Goal: Task Accomplishment & Management: Manage account settings

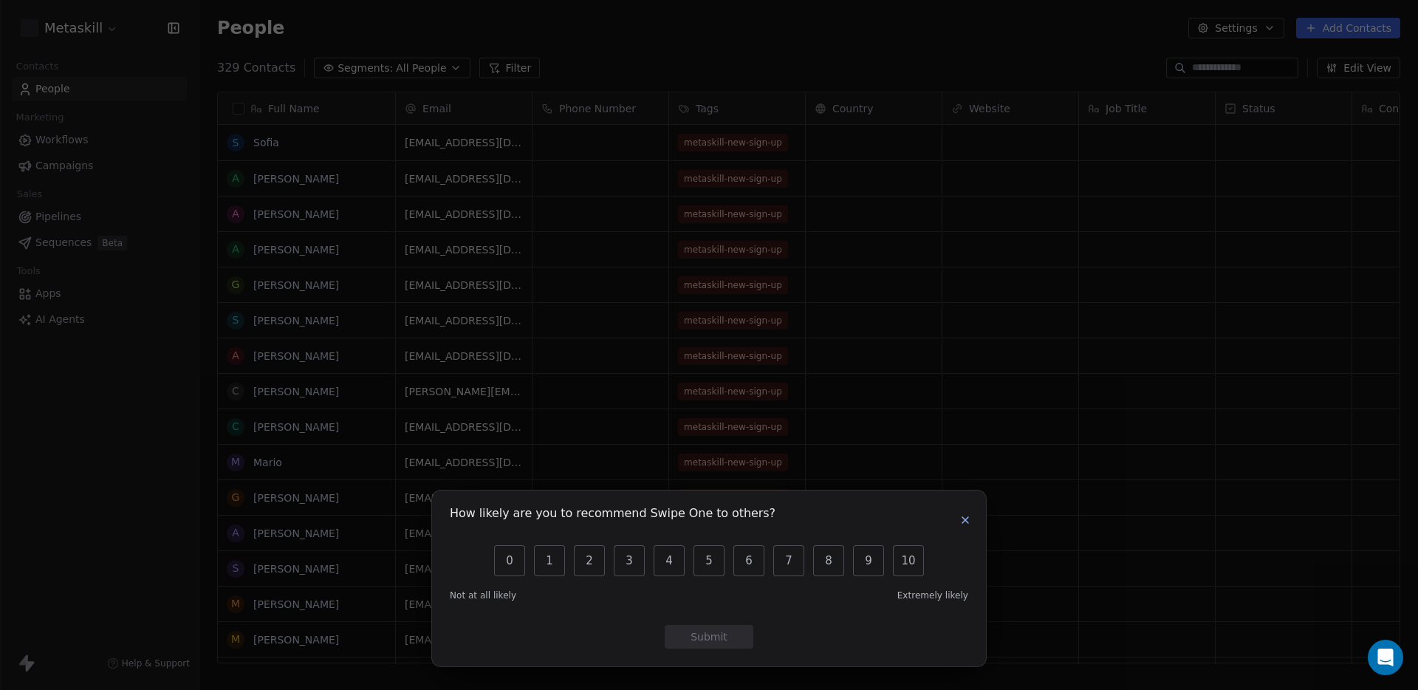
scroll to position [607, 1219]
click at [966, 520] on icon "button" at bounding box center [966, 520] width 12 height 12
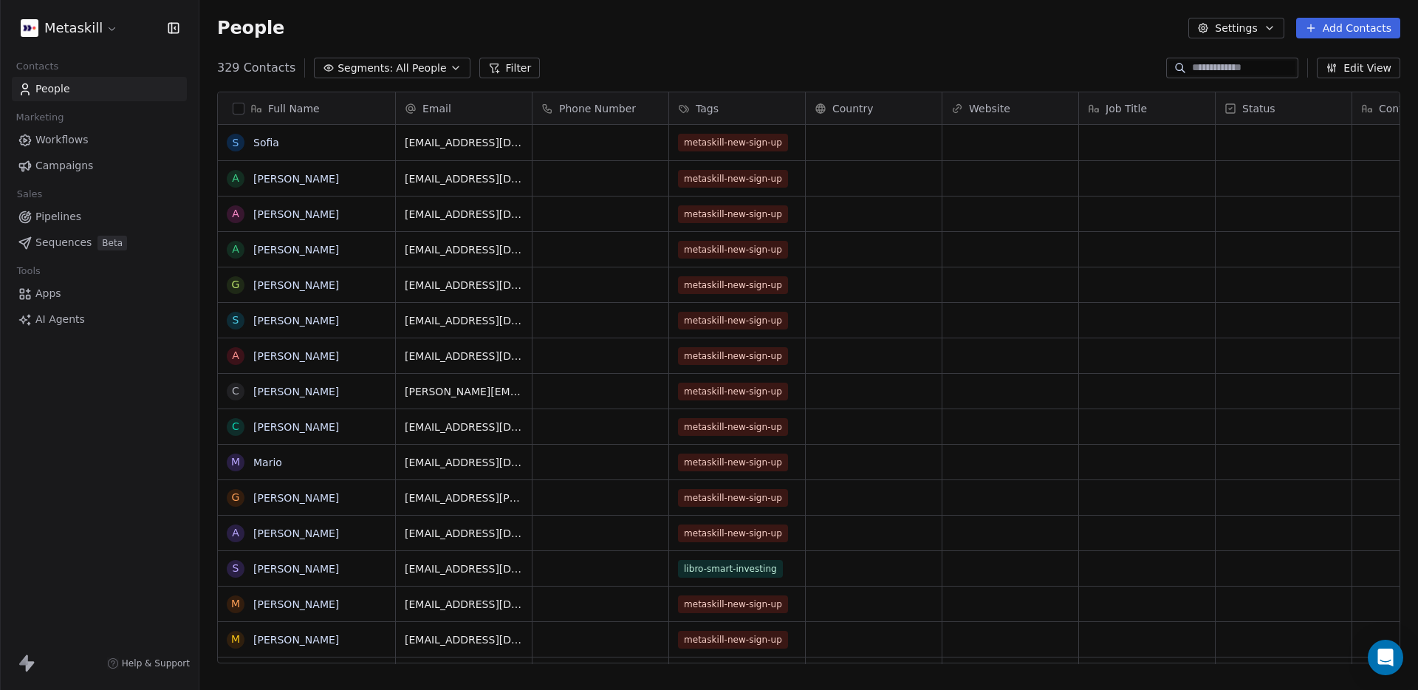
click at [92, 24] on html "Metaskill Contacts People Marketing Workflows Campaigns Sales Pipelines Sequenc…" at bounding box center [709, 345] width 1418 height 690
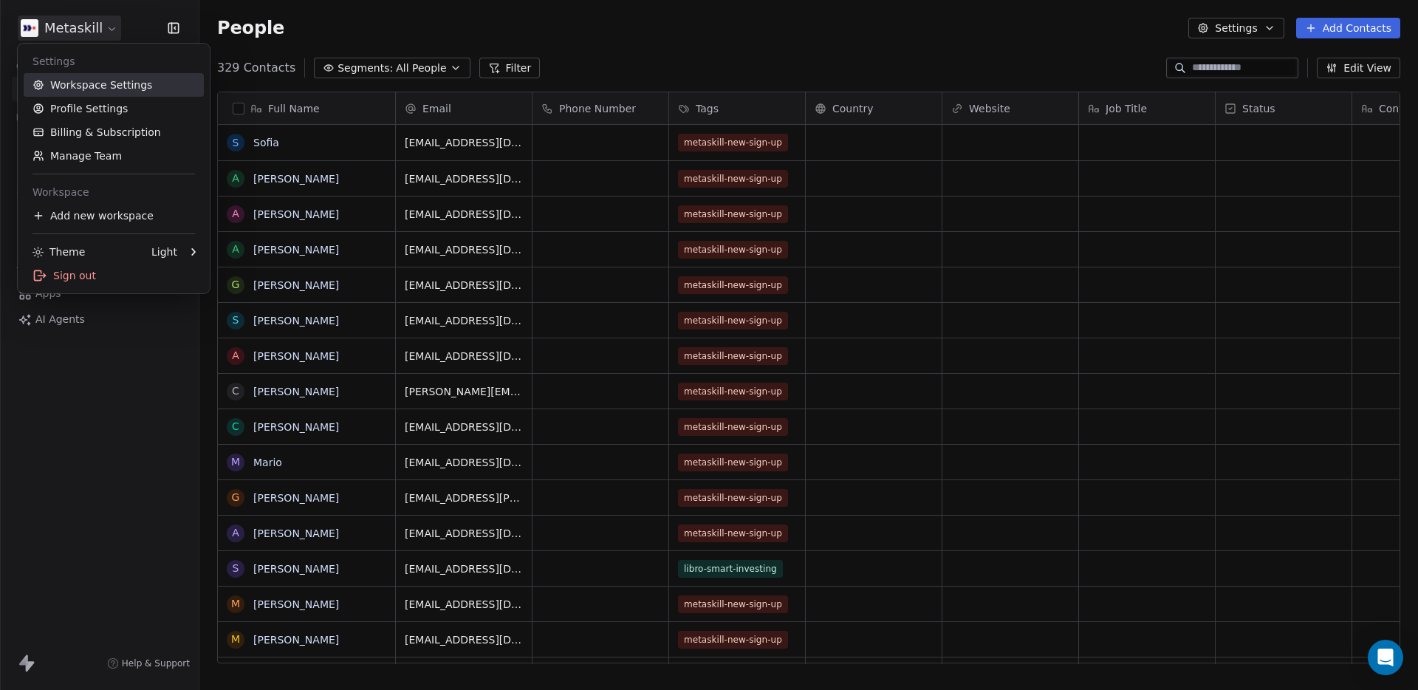
click at [100, 86] on link "Workspace Settings" at bounding box center [114, 85] width 180 height 24
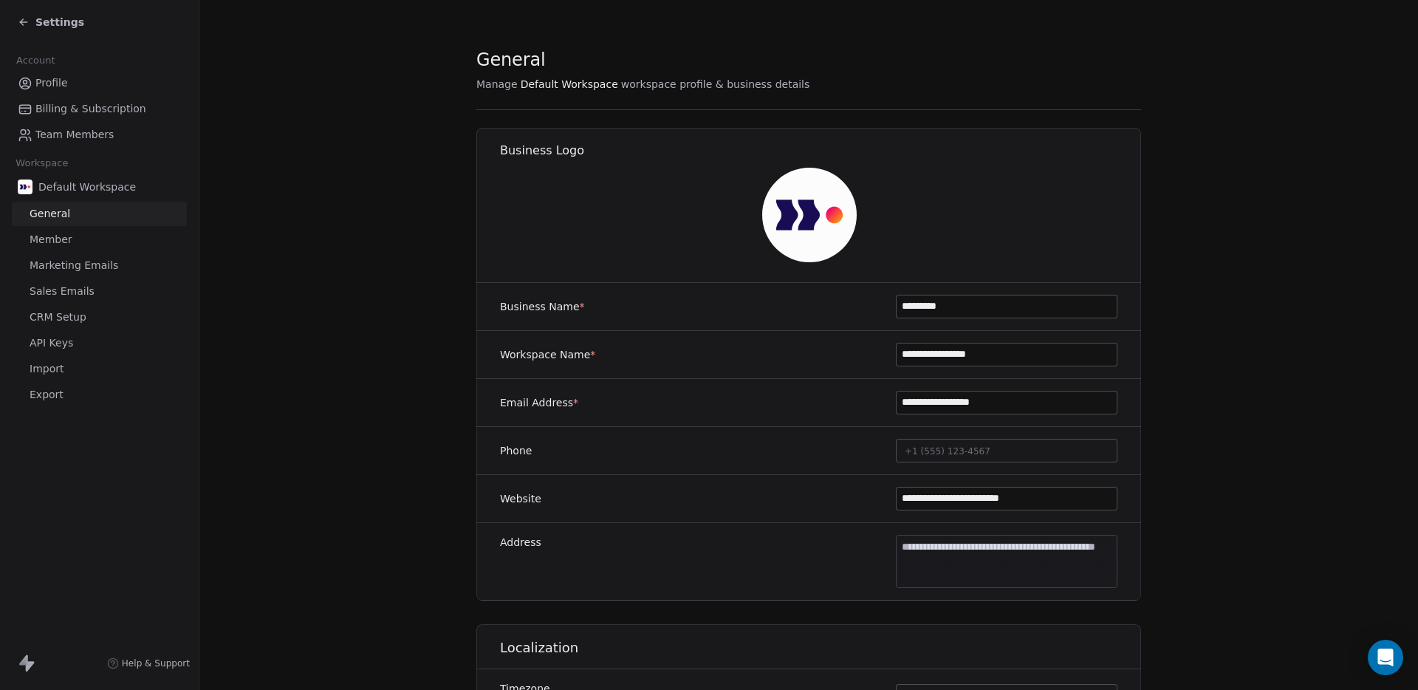
click at [82, 266] on span "Marketing Emails" at bounding box center [74, 266] width 89 height 16
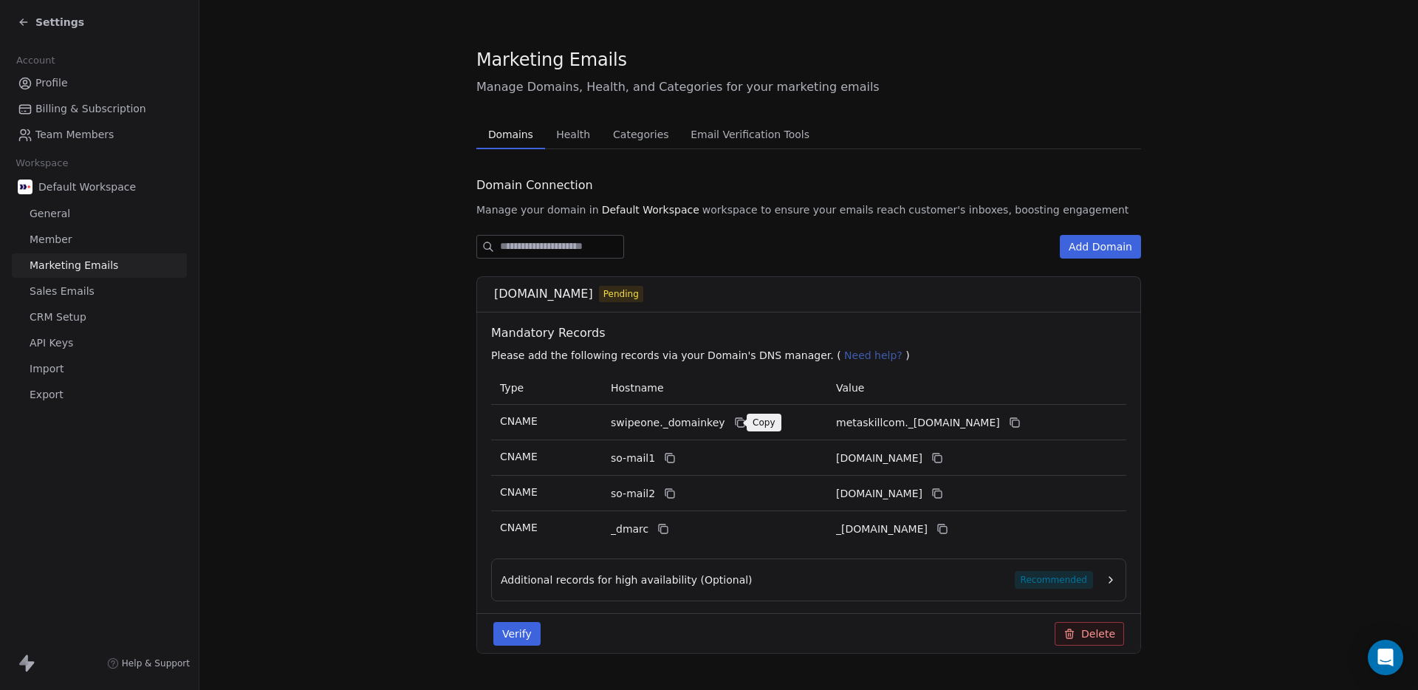
click at [734, 426] on icon at bounding box center [740, 423] width 12 height 12
click at [1019, 426] on icon at bounding box center [1015, 423] width 7 height 7
click at [665, 457] on icon at bounding box center [670, 458] width 12 height 12
click at [942, 462] on icon at bounding box center [938, 459] width 7 height 7
click at [669, 494] on icon at bounding box center [670, 494] width 12 height 12
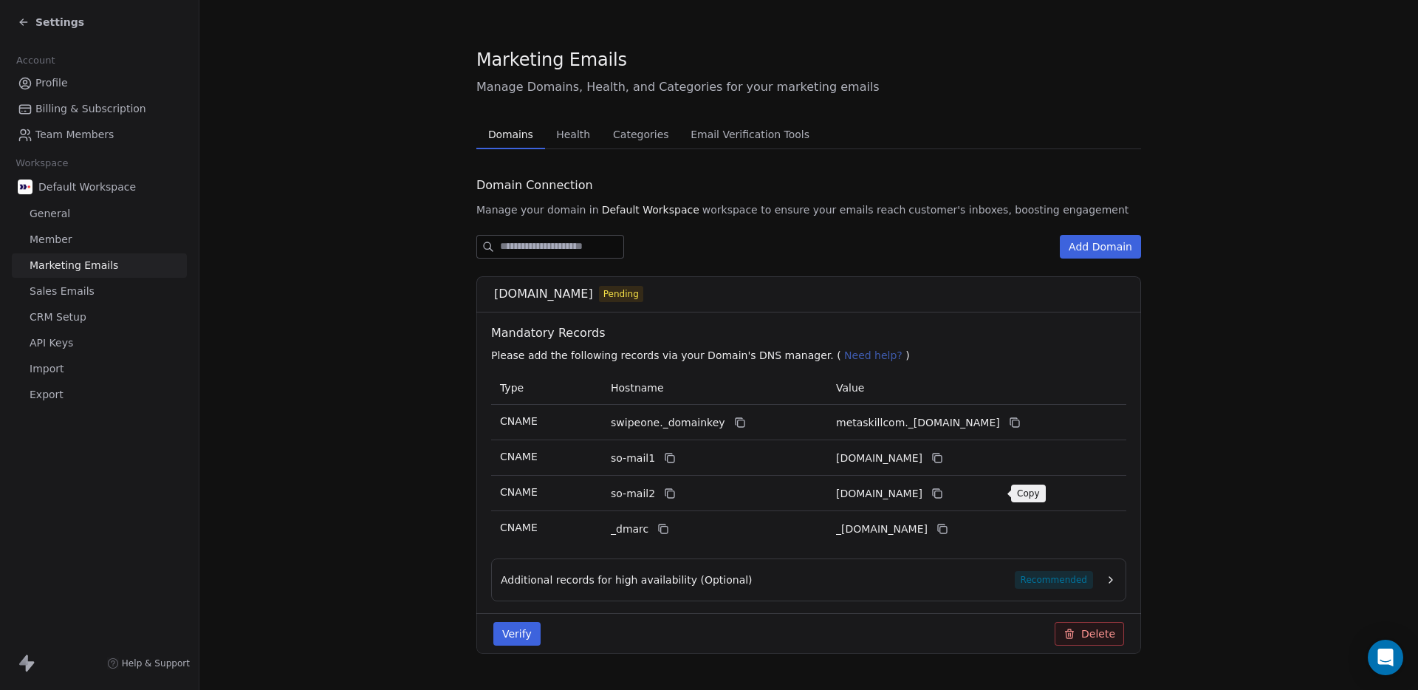
click at [943, 499] on icon at bounding box center [938, 494] width 12 height 12
click at [662, 531] on icon at bounding box center [664, 529] width 12 height 12
click at [949, 532] on icon at bounding box center [943, 529] width 12 height 12
click at [662, 533] on icon at bounding box center [664, 529] width 12 height 12
click at [844, 356] on span "Need help?" at bounding box center [873, 355] width 58 height 12
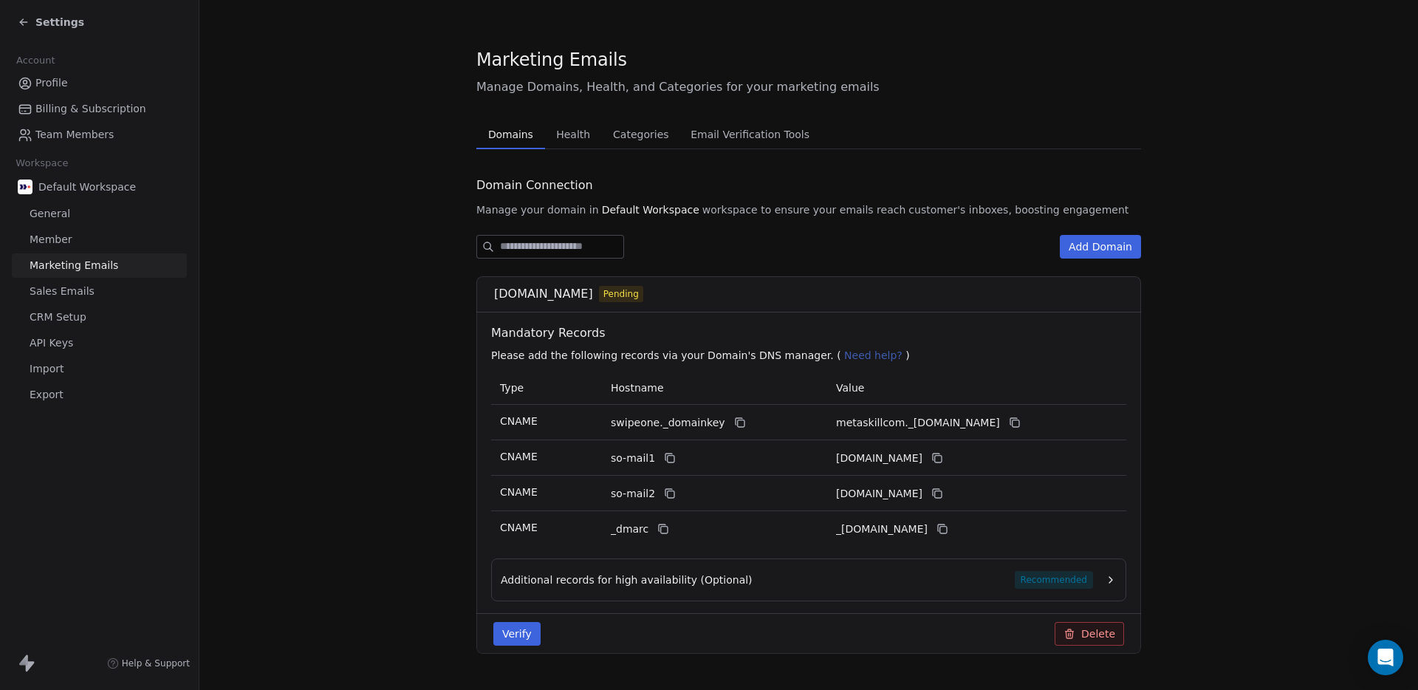
click at [847, 355] on span "Need help?" at bounding box center [873, 355] width 58 height 12
click at [885, 357] on p "Please add the following records via your Domain's DNS manager. ( Need help? )" at bounding box center [811, 355] width 641 height 15
click at [865, 358] on span "Need help?" at bounding box center [873, 355] width 58 height 12
click at [850, 358] on span "Need help?" at bounding box center [873, 355] width 58 height 12
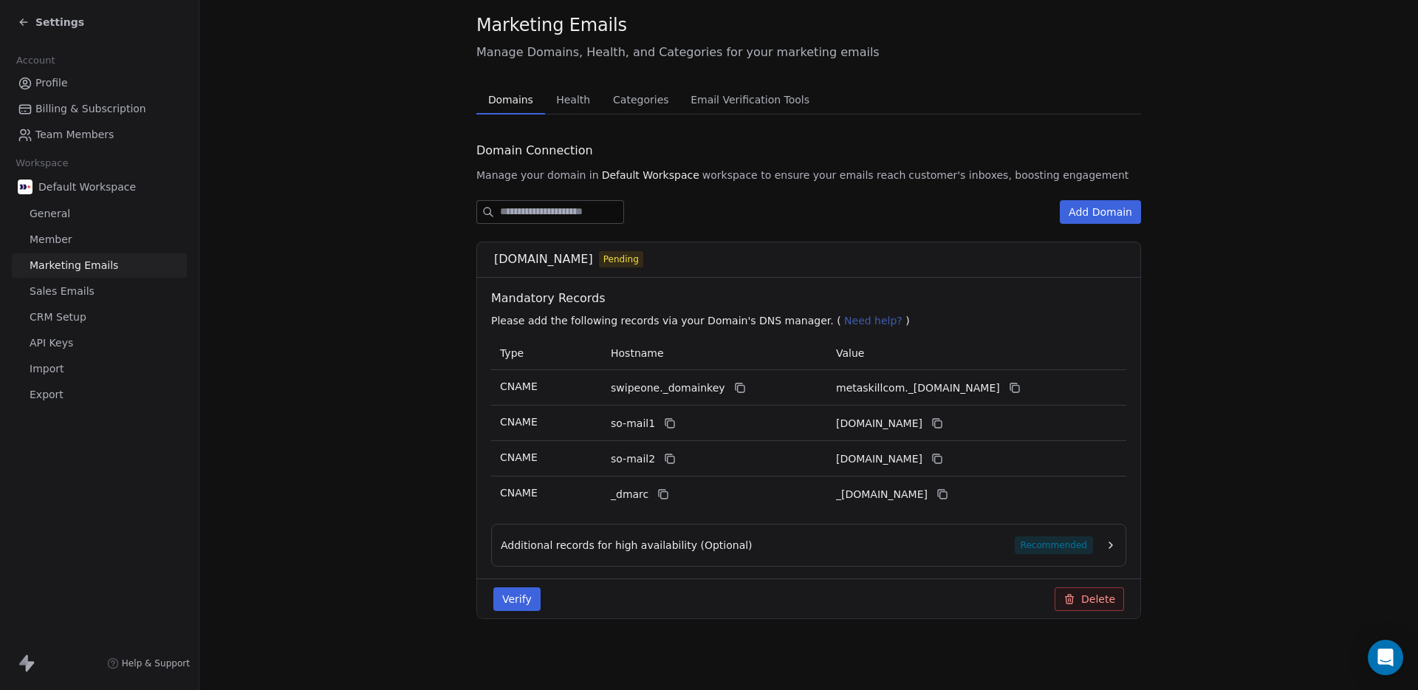
click at [844, 321] on span "Need help?" at bounding box center [873, 321] width 58 height 12
click at [1068, 545] on span "Recommended" at bounding box center [1054, 545] width 78 height 18
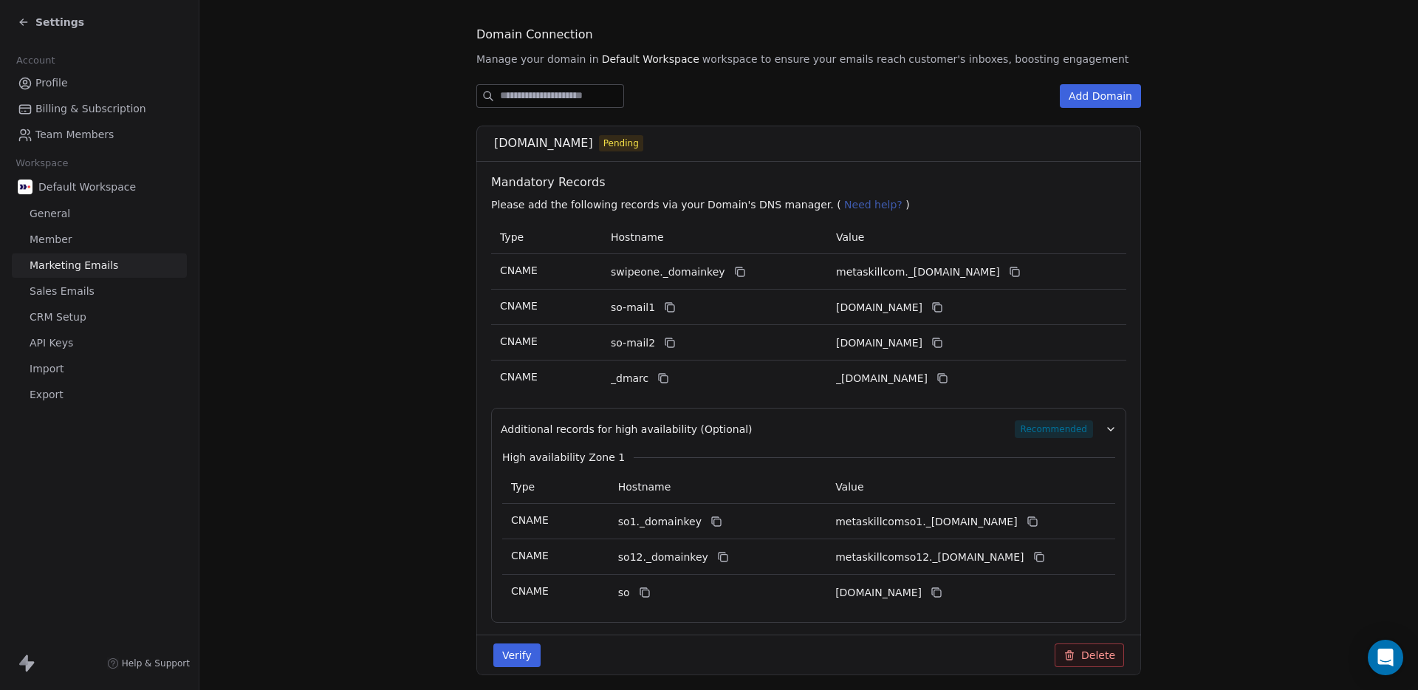
scroll to position [207, 0]
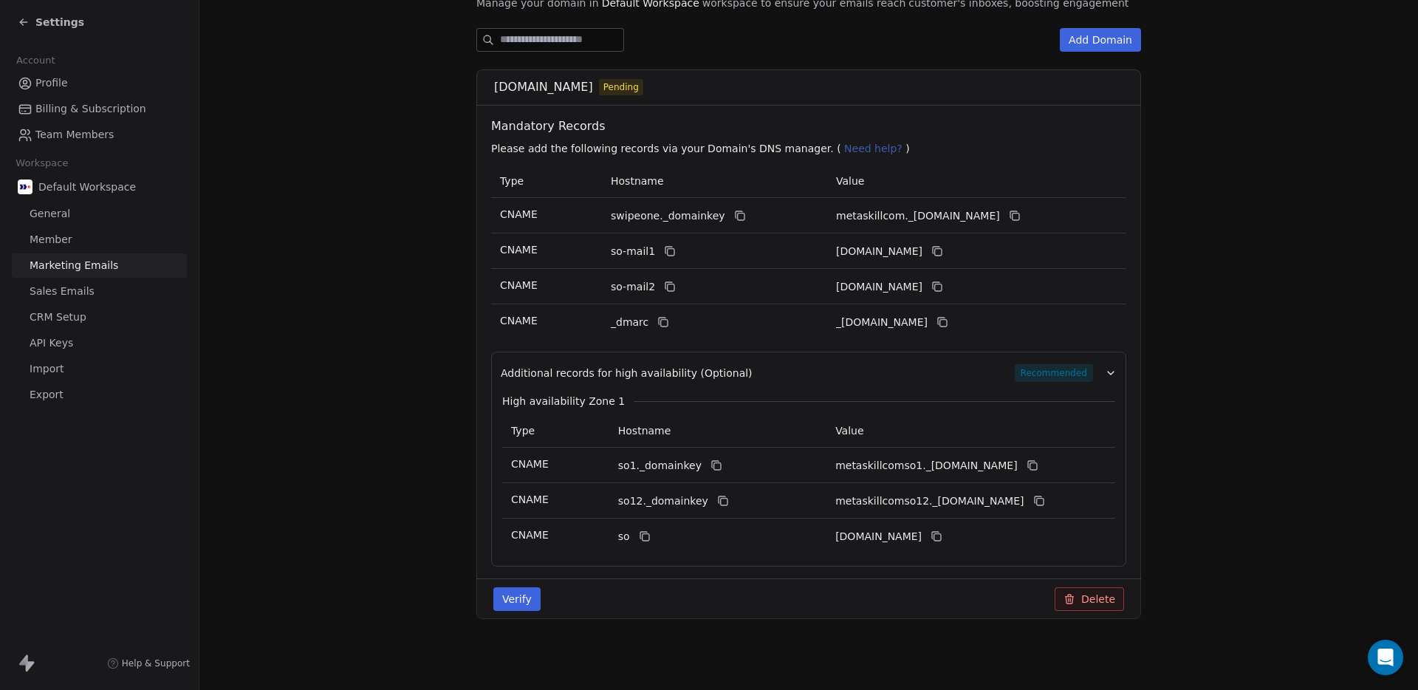
click at [848, 149] on span "Need help?" at bounding box center [873, 149] width 58 height 12
click at [847, 159] on div "Mandatory Records Please add the following records via your Domain's DNS manage…" at bounding box center [808, 135] width 647 height 59
click at [844, 152] on span "Need help?" at bounding box center [873, 149] width 58 height 12
click at [159, 658] on span "Help & Support" at bounding box center [156, 664] width 68 height 12
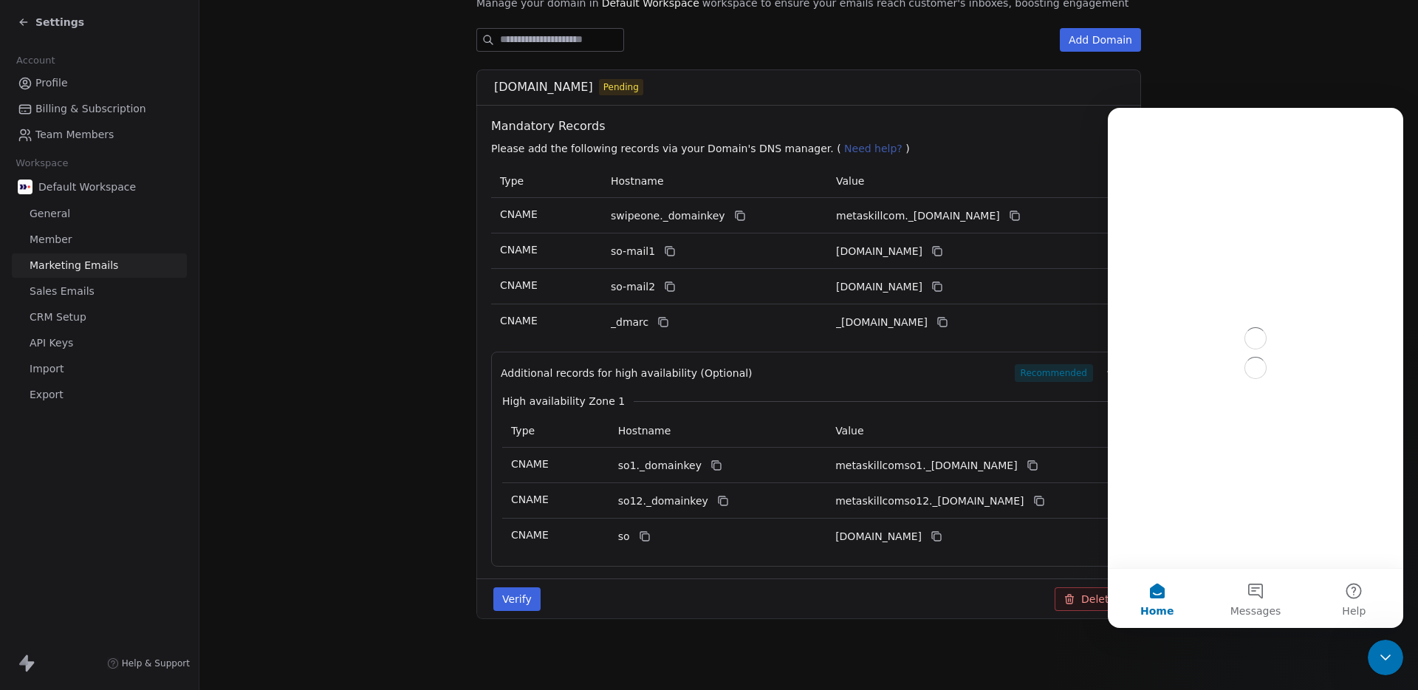
scroll to position [0, 0]
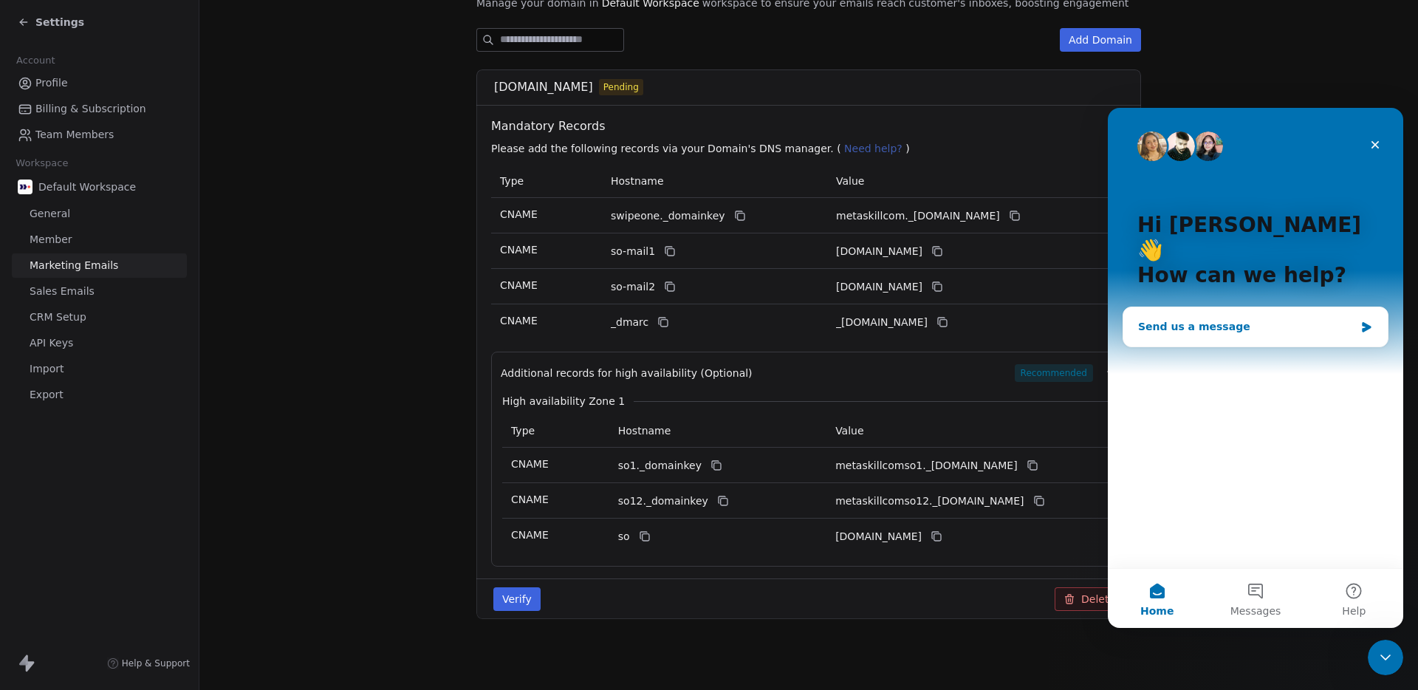
click at [1252, 319] on div "Send us a message" at bounding box center [1246, 327] width 216 height 16
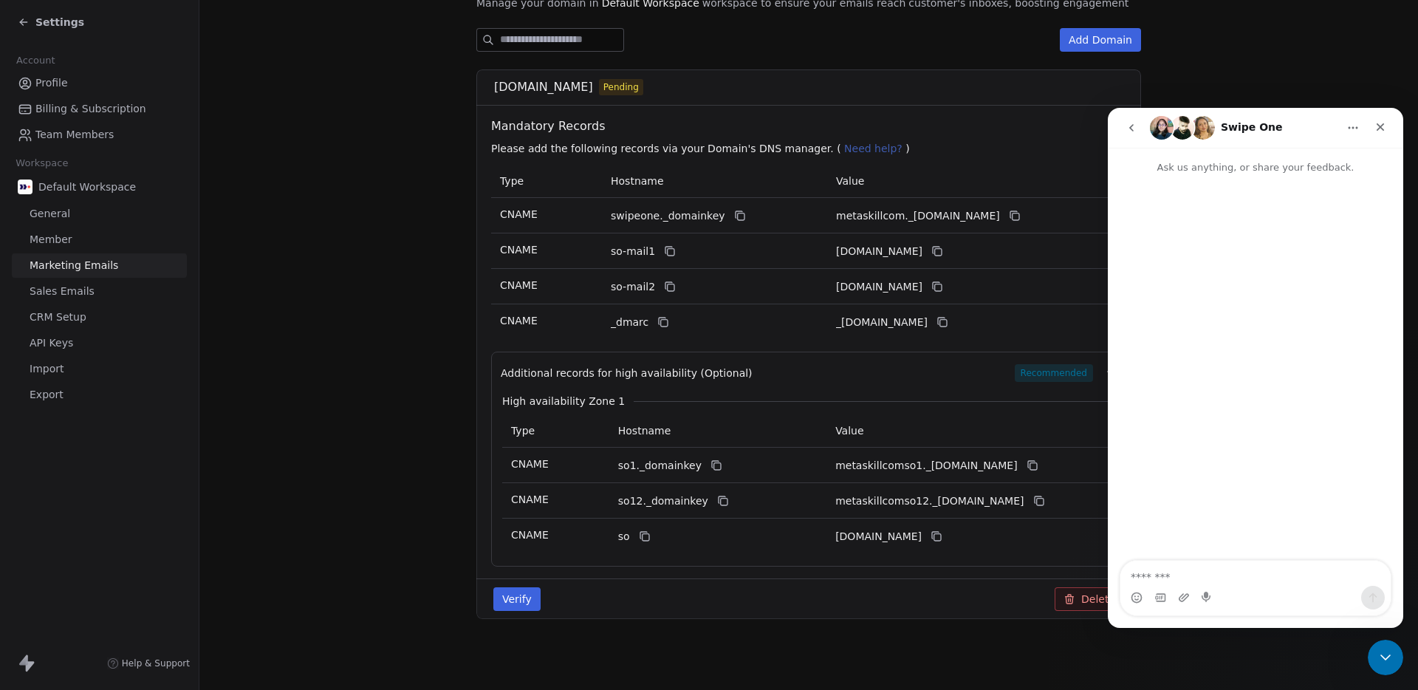
click at [1131, 123] on icon "go back" at bounding box center [1132, 128] width 12 height 12
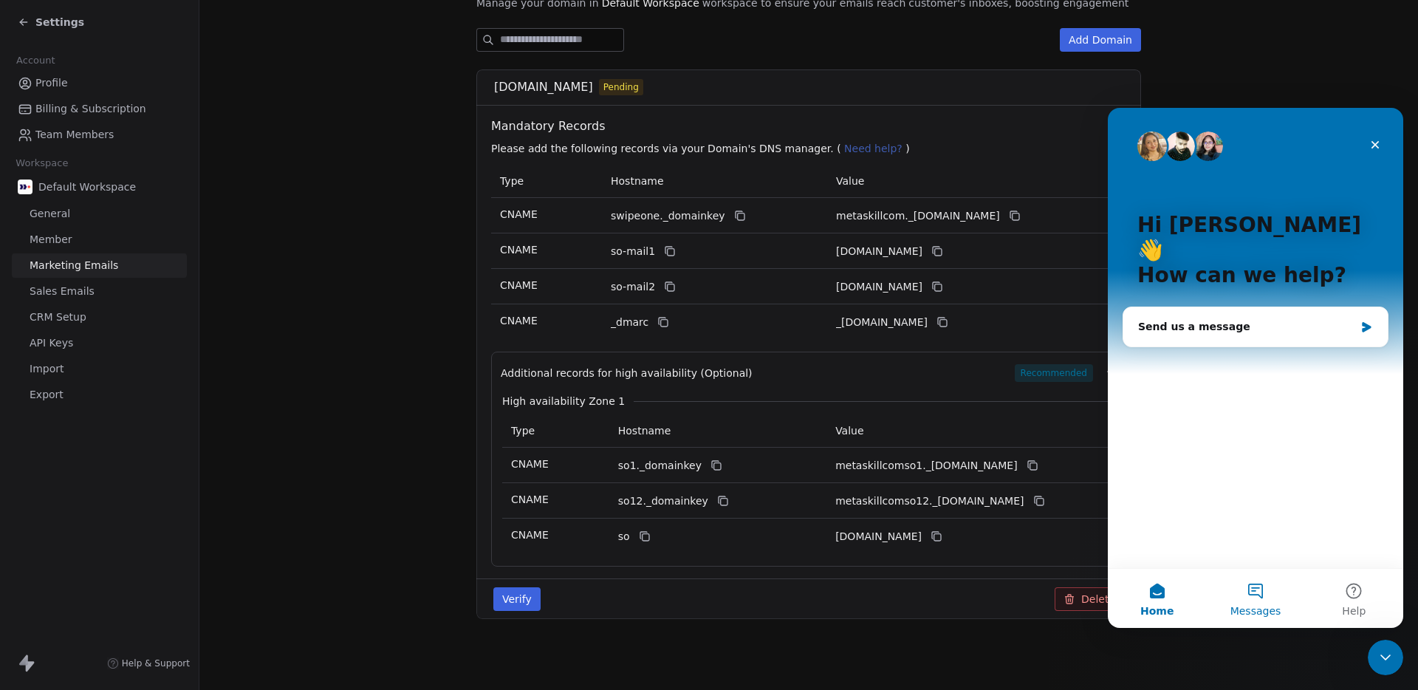
click at [1248, 593] on button "Messages" at bounding box center [1255, 598] width 98 height 59
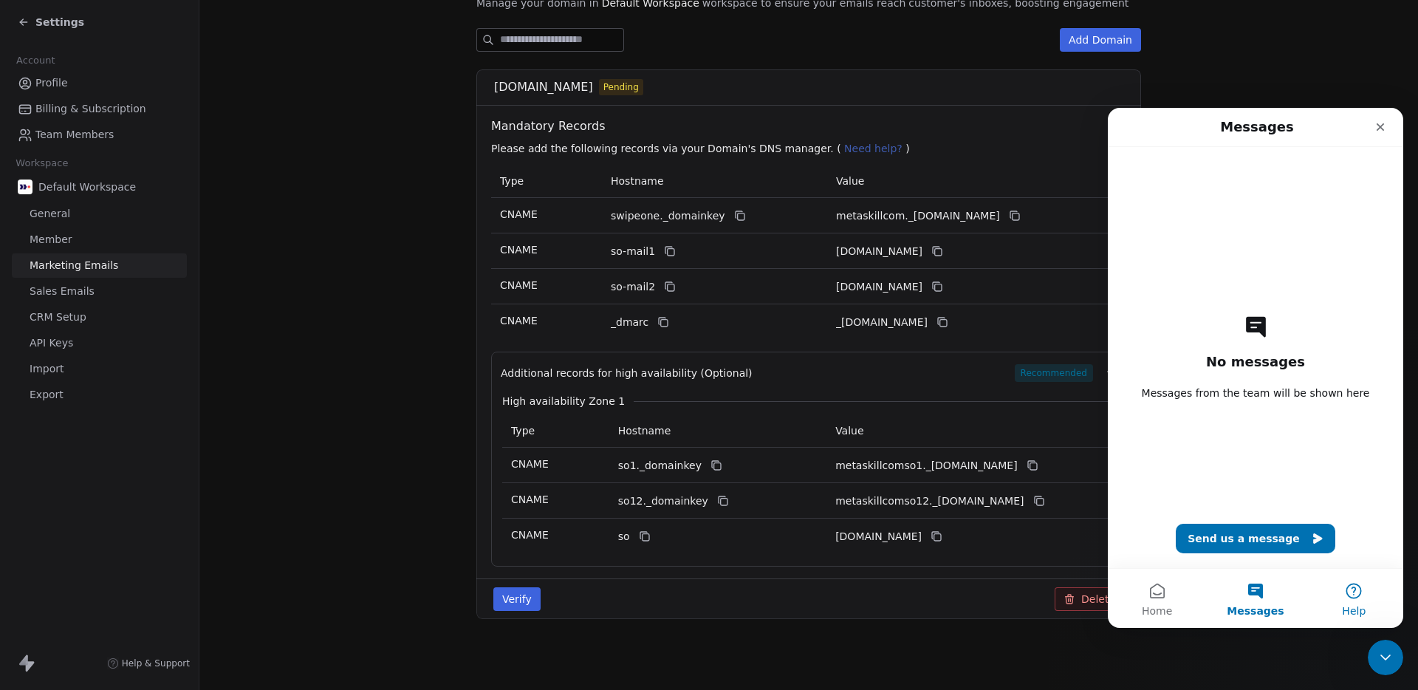
click at [1350, 593] on button "Help" at bounding box center [1354, 598] width 98 height 59
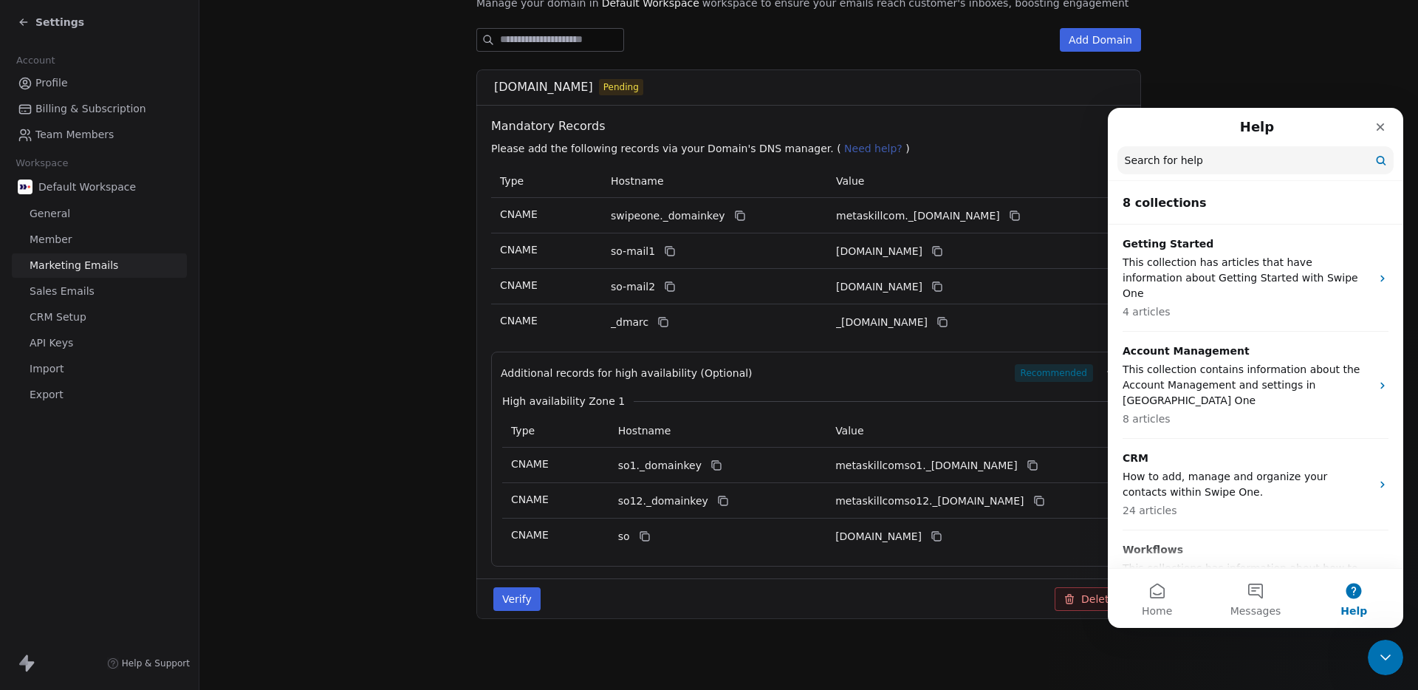
click at [1214, 160] on input "Search for help" at bounding box center [1256, 160] width 276 height 28
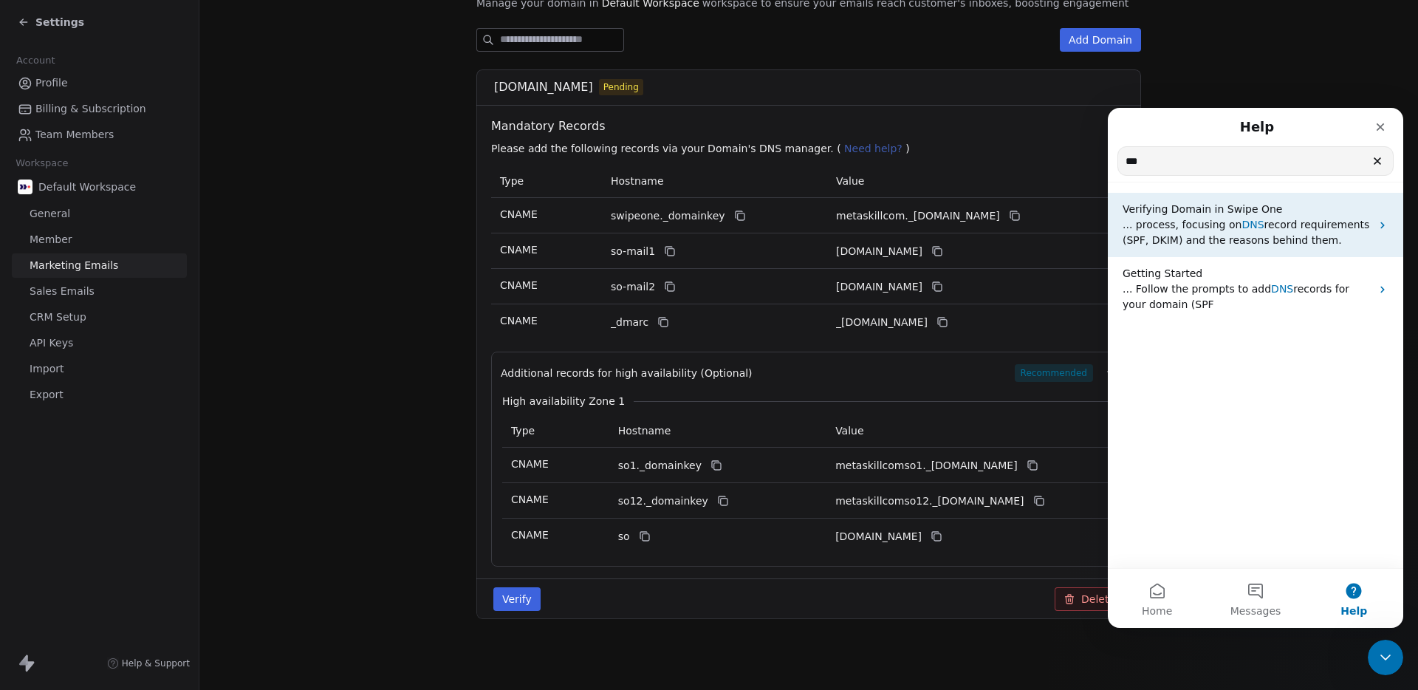
type input "***"
click at [1199, 219] on span "... process, focusing on" at bounding box center [1182, 225] width 119 height 12
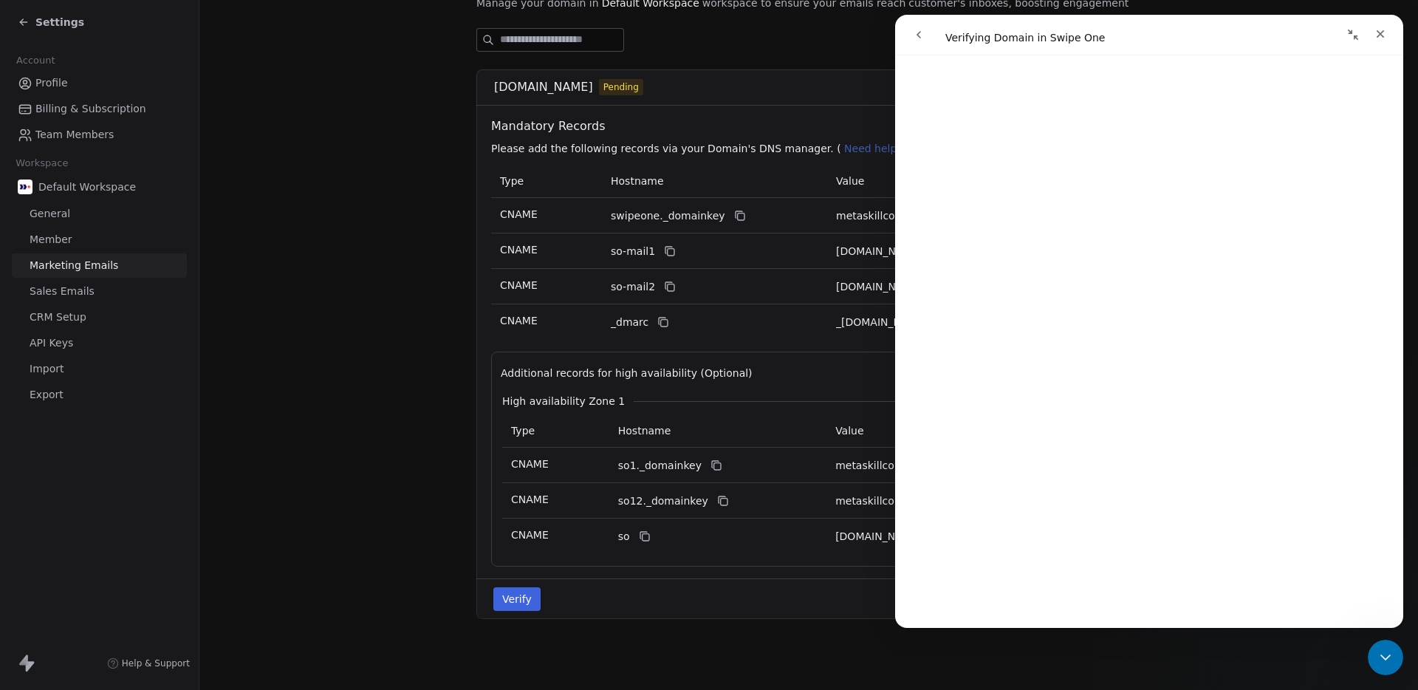
scroll to position [1500, 0]
click at [1376, 38] on icon "Close" at bounding box center [1381, 34] width 12 height 12
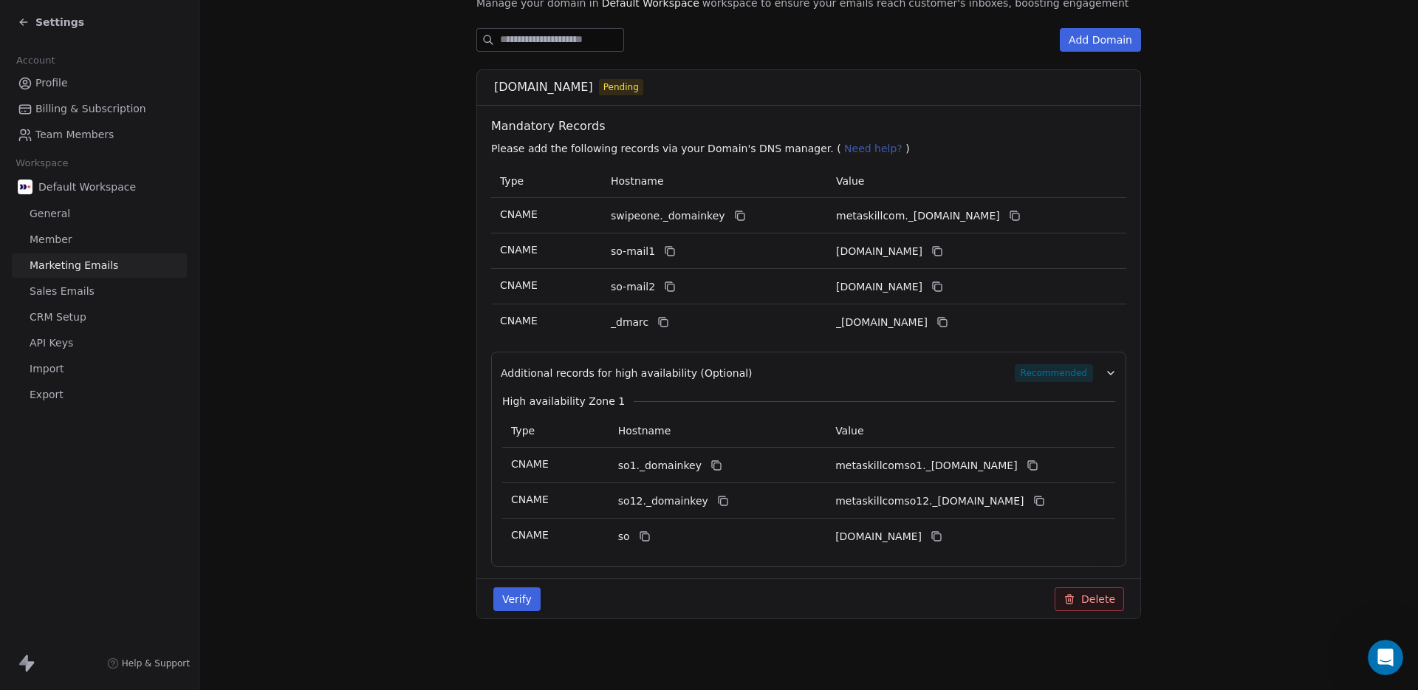
scroll to position [0, 0]
click at [664, 328] on button at bounding box center [664, 322] width 18 height 18
click at [949, 322] on icon at bounding box center [943, 322] width 12 height 12
click at [711, 468] on icon at bounding box center [717, 466] width 12 height 12
click at [1039, 468] on icon at bounding box center [1033, 466] width 12 height 12
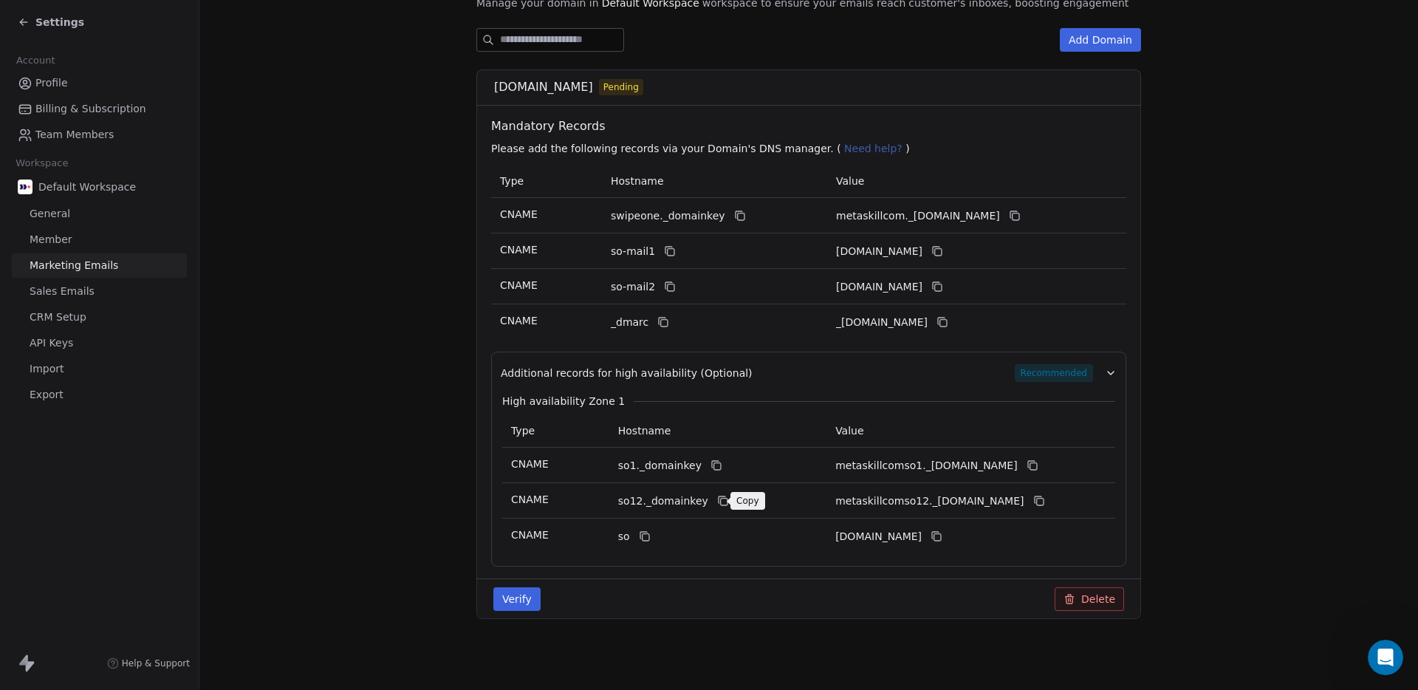
click at [720, 505] on icon at bounding box center [723, 502] width 7 height 7
click at [1045, 502] on icon at bounding box center [1040, 501] width 12 height 12
click at [641, 536] on icon at bounding box center [645, 536] width 12 height 12
click at [943, 539] on icon at bounding box center [937, 536] width 12 height 12
click at [520, 598] on button "Verify" at bounding box center [517, 599] width 47 height 24
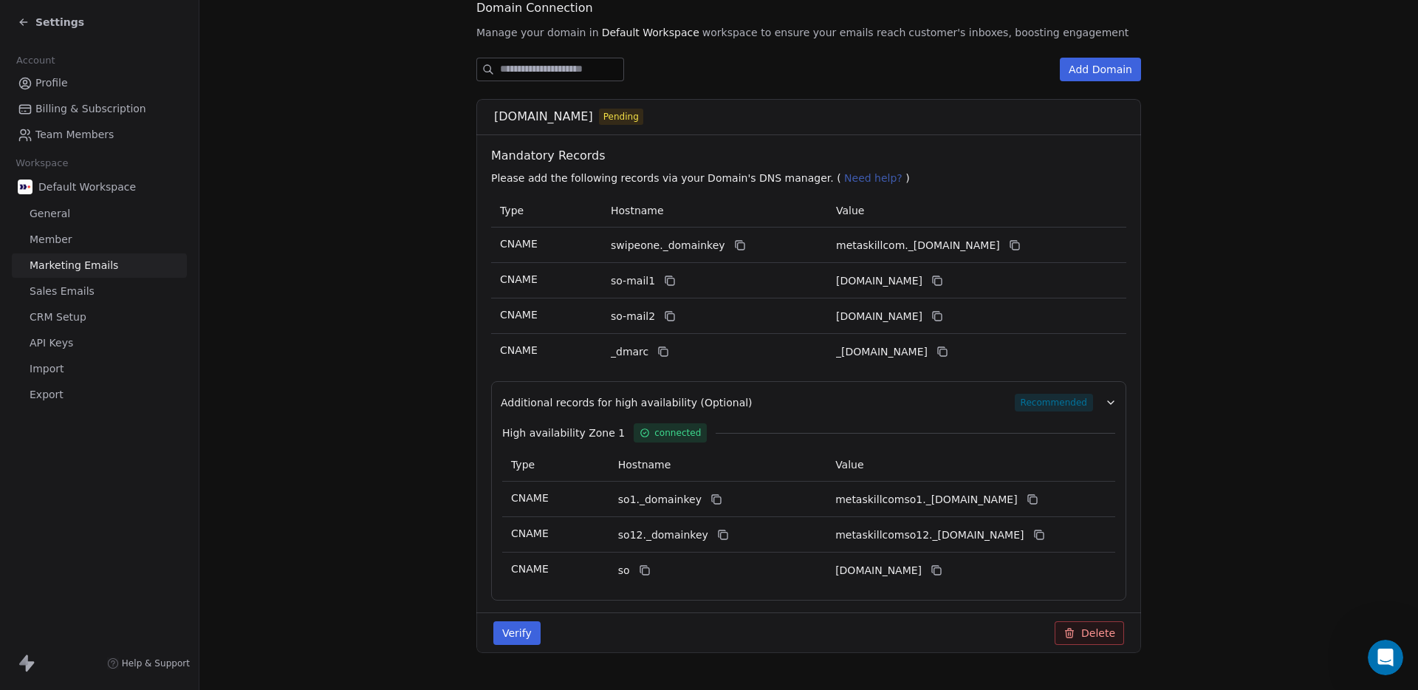
scroll to position [176, 0]
click at [517, 632] on button "Verify" at bounding box center [517, 635] width 47 height 24
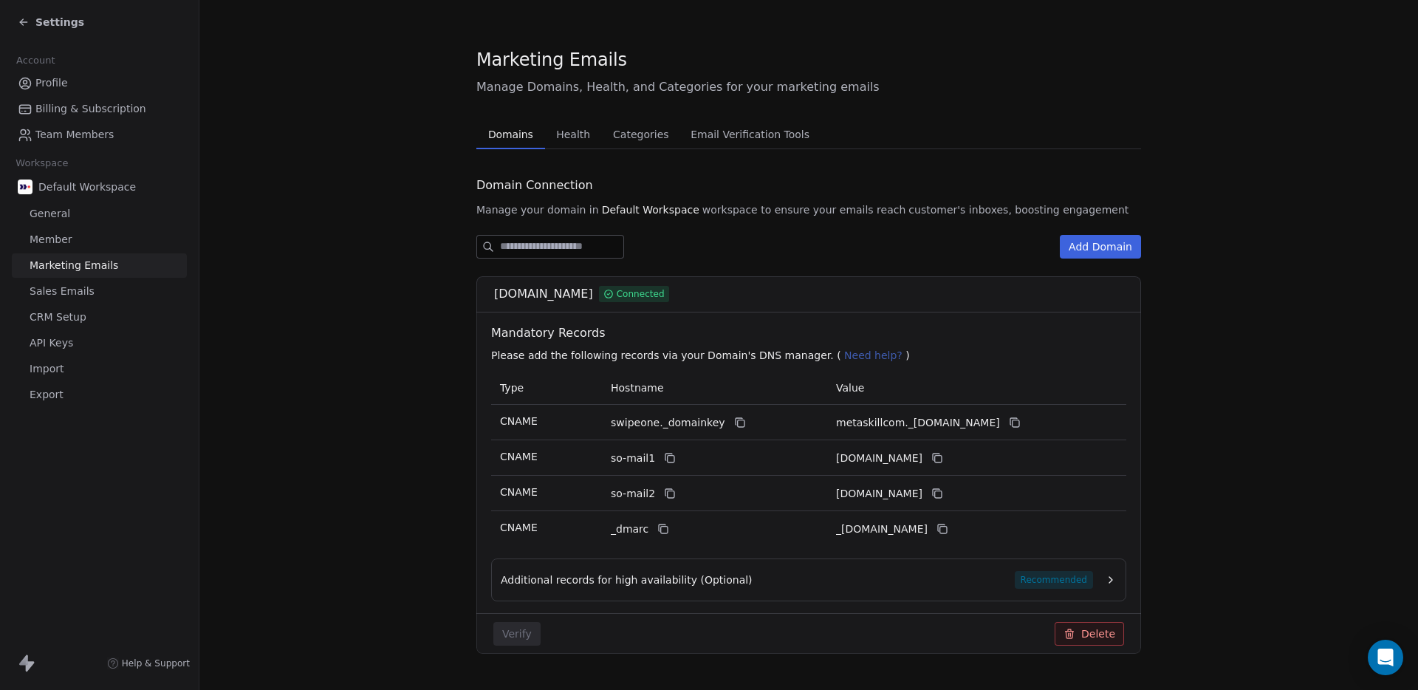
click at [75, 136] on span "Team Members" at bounding box center [74, 135] width 78 height 16
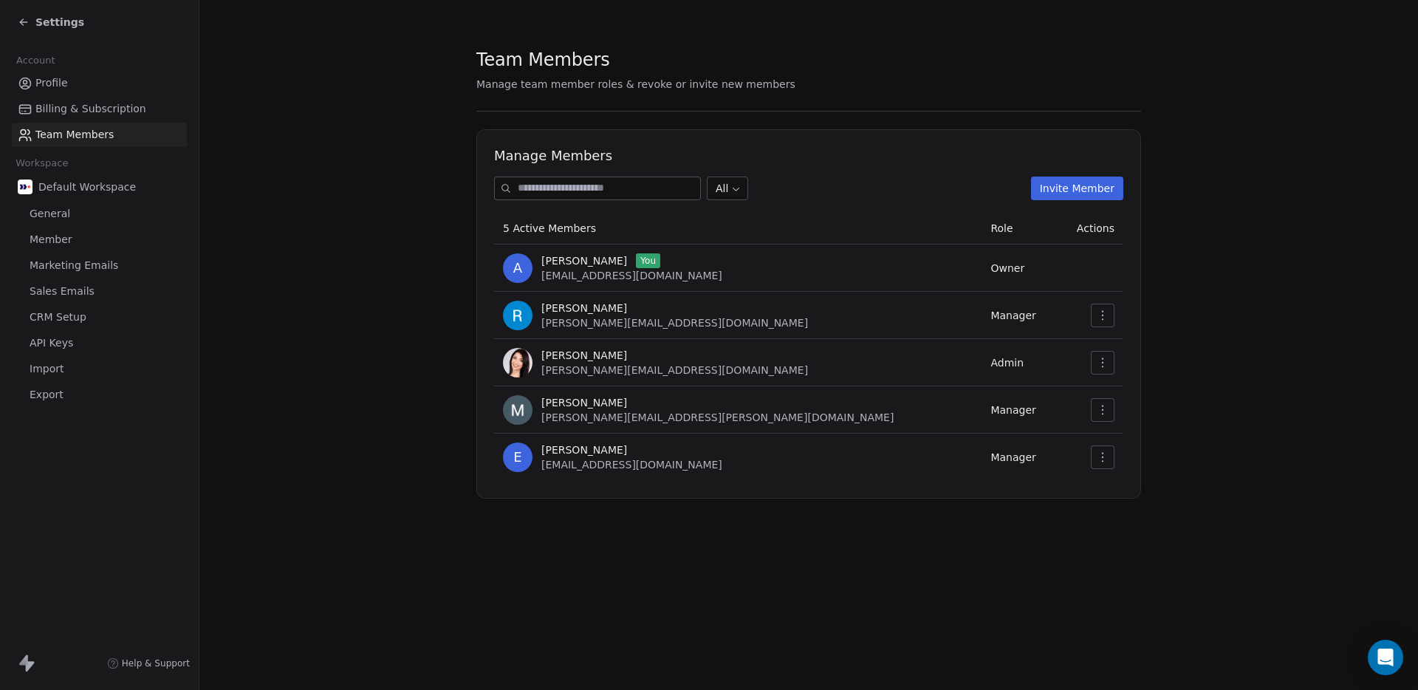
click at [584, 188] on input at bounding box center [609, 188] width 182 height 22
click at [1052, 186] on button "Invite Member" at bounding box center [1077, 189] width 92 height 24
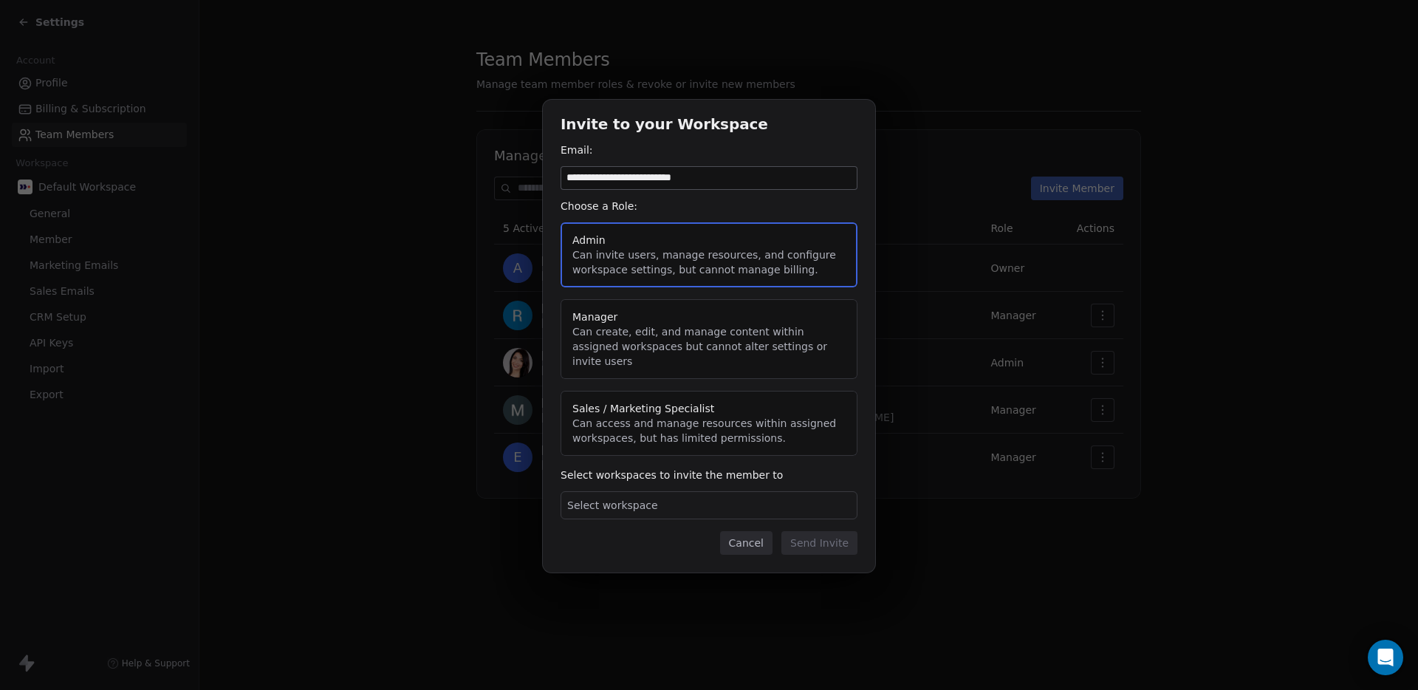
type input "**********"
click at [641, 395] on button "Sales / Marketing Specialist Can access and manage resources within assigned wo…" at bounding box center [709, 423] width 297 height 65
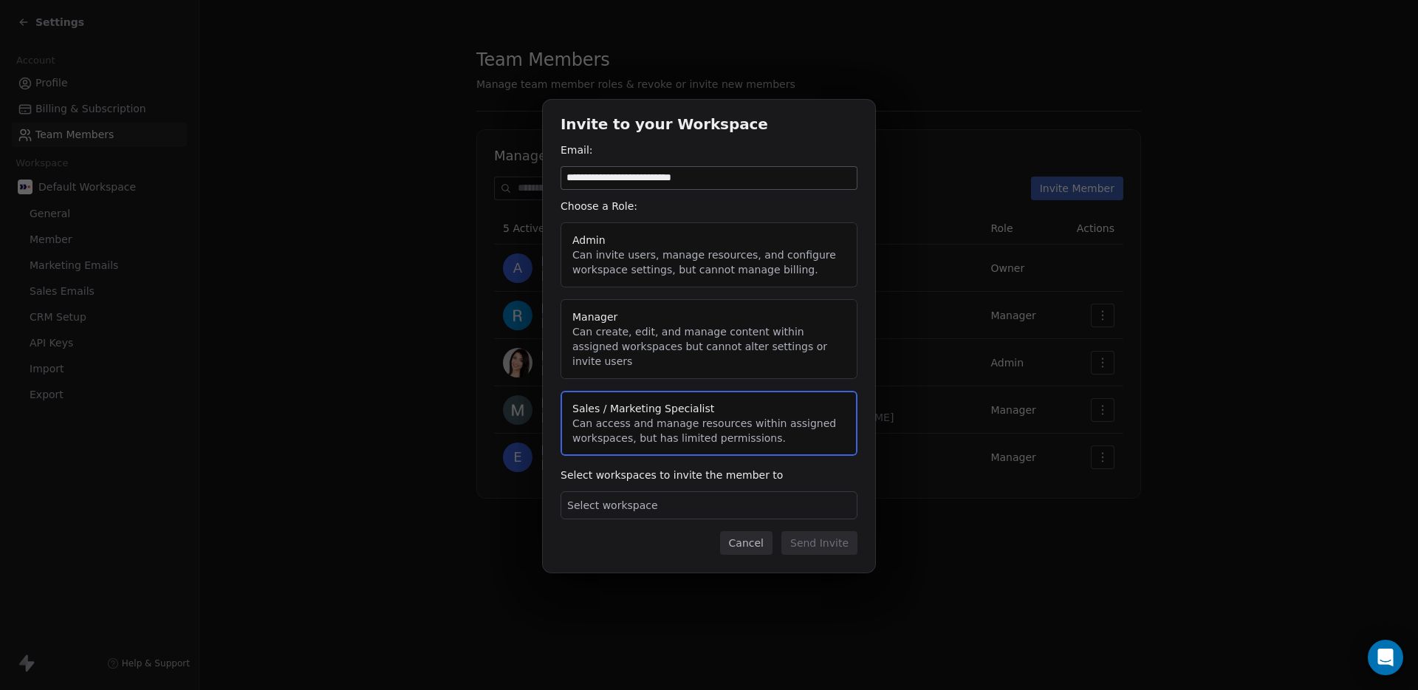
click at [720, 500] on div "Select workspace" at bounding box center [709, 505] width 297 height 28
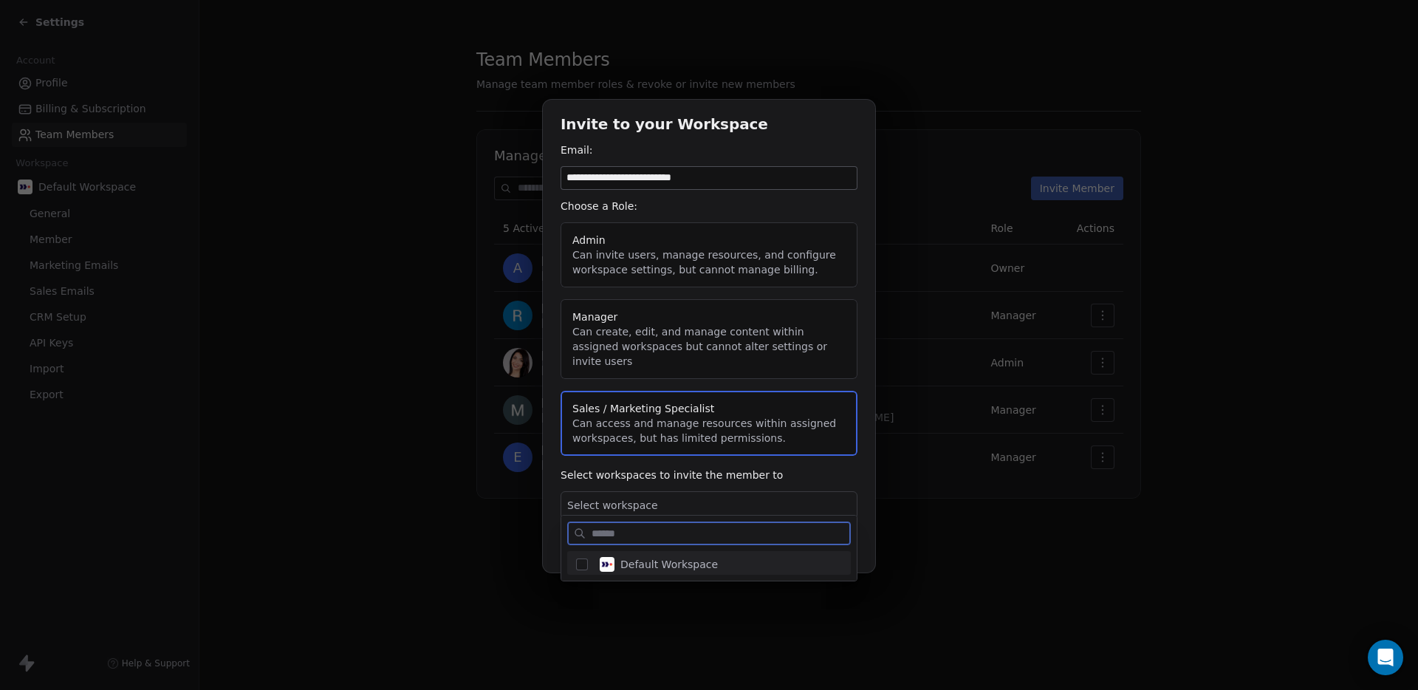
click at [582, 565] on button "Suggestions" at bounding box center [582, 565] width 12 height 12
click at [697, 501] on div "**********" at bounding box center [709, 344] width 1418 height 537
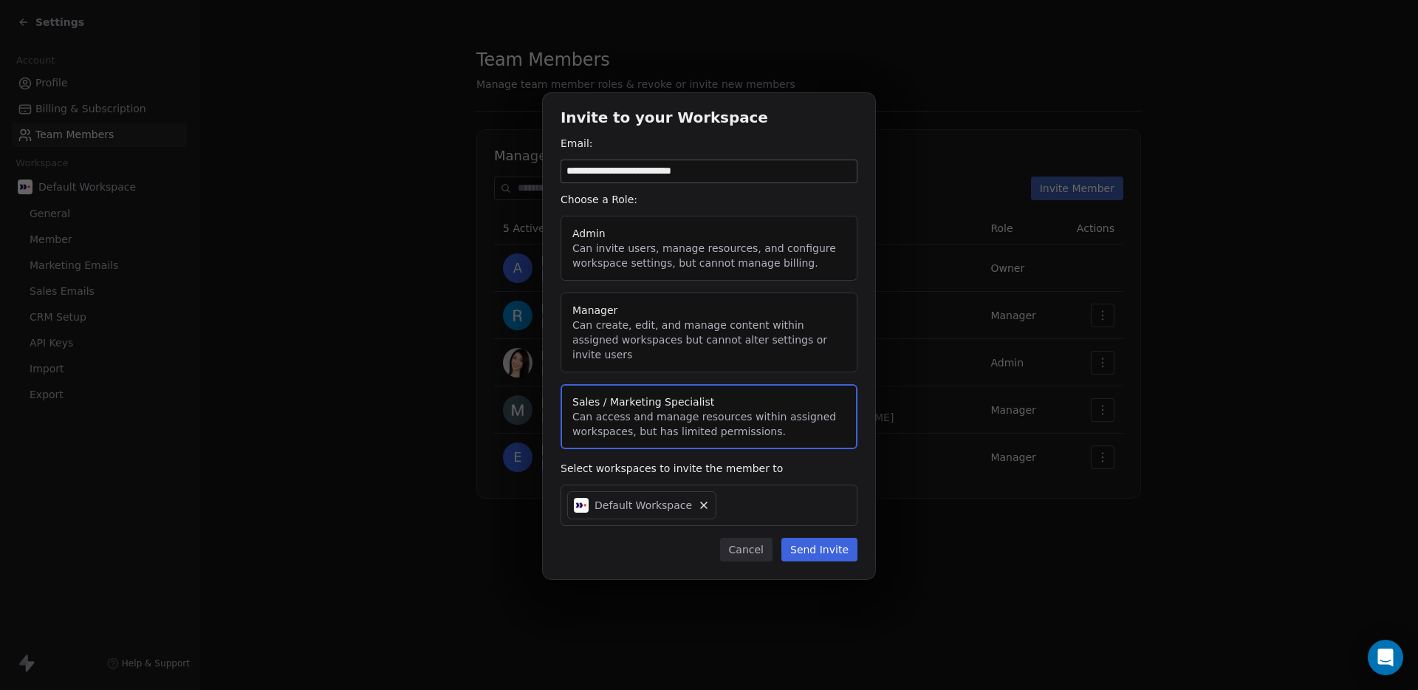
click at [837, 544] on button "Send Invite" at bounding box center [820, 550] width 76 height 24
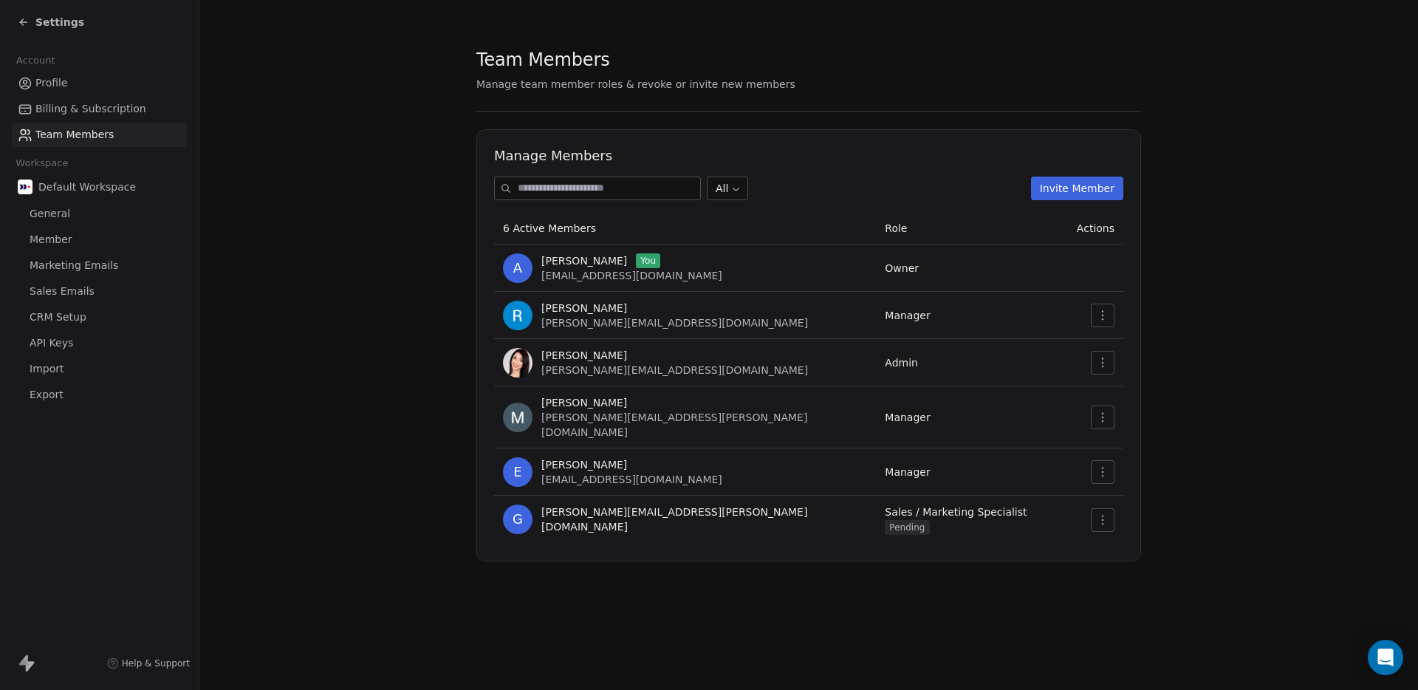
click at [71, 261] on span "Marketing Emails" at bounding box center [74, 266] width 89 height 16
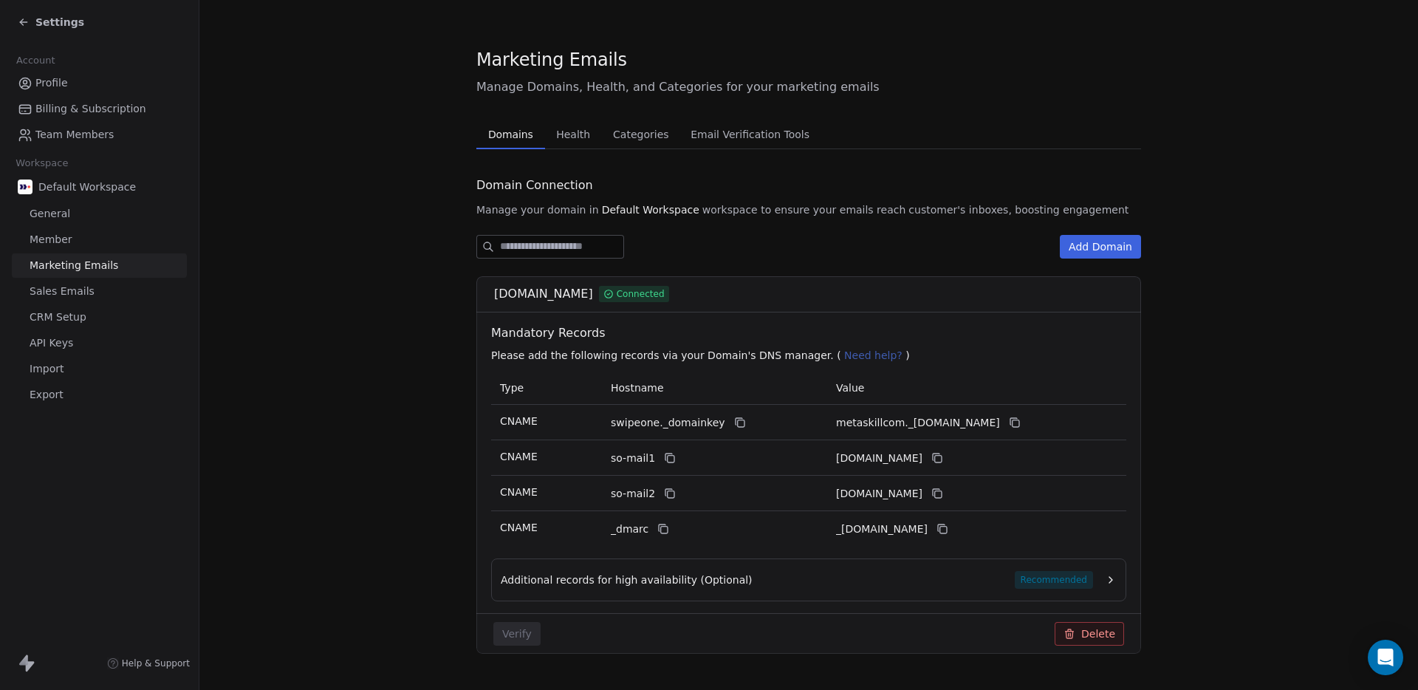
scroll to position [35, 0]
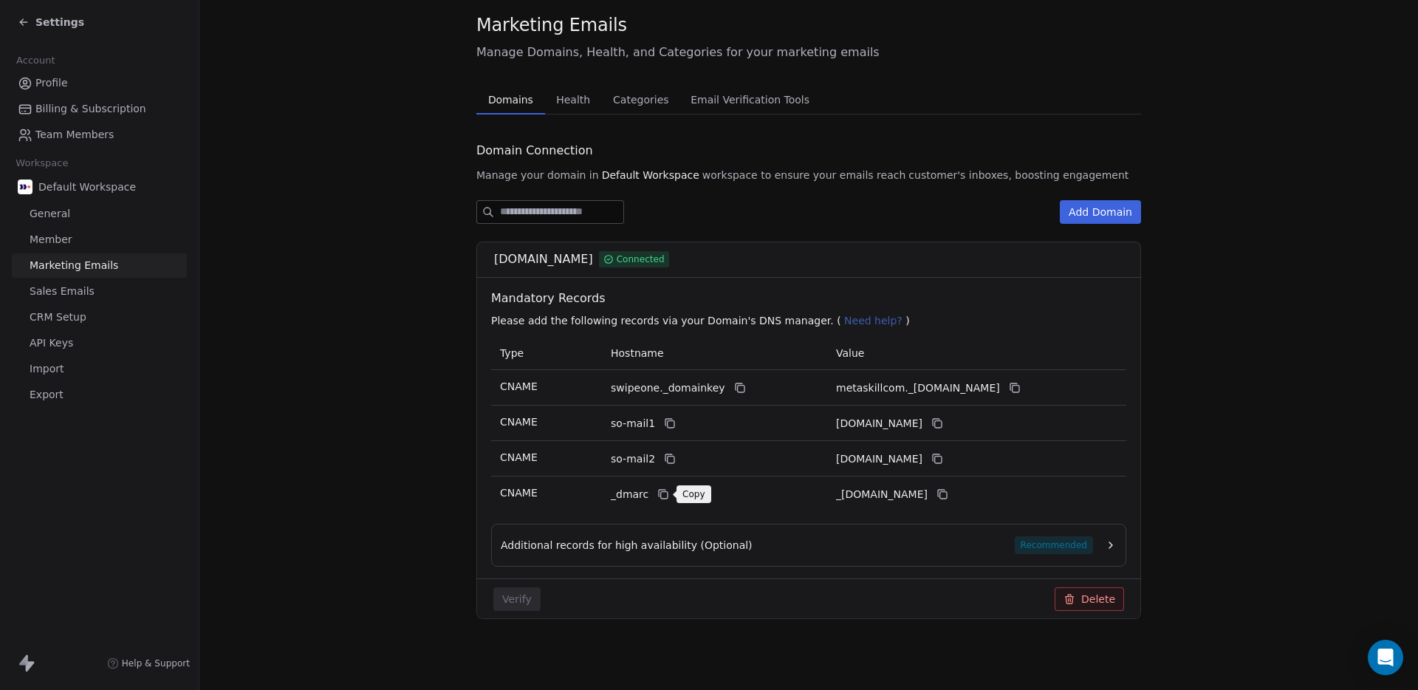
click at [660, 495] on icon at bounding box center [664, 494] width 12 height 12
click at [949, 496] on icon at bounding box center [943, 494] width 12 height 12
click at [52, 296] on span "Sales Emails" at bounding box center [62, 292] width 65 height 16
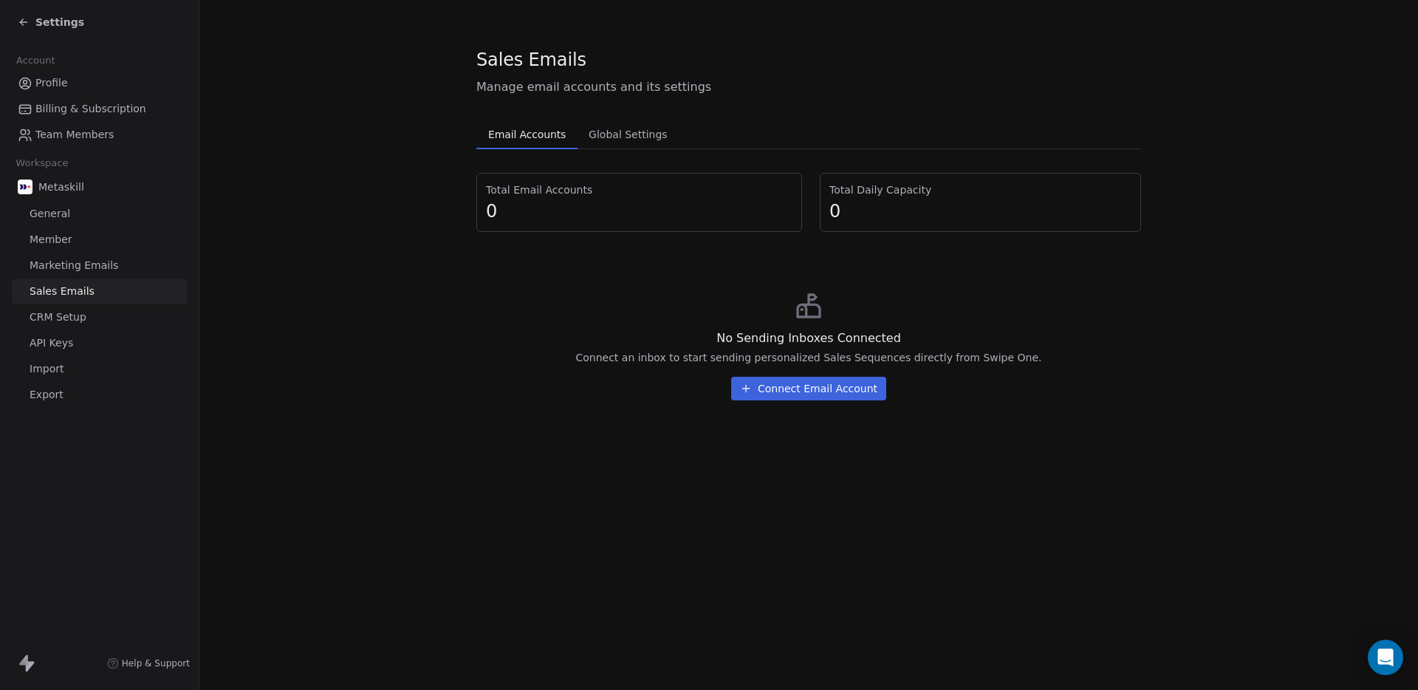
click at [61, 209] on span "General" at bounding box center [50, 214] width 41 height 16
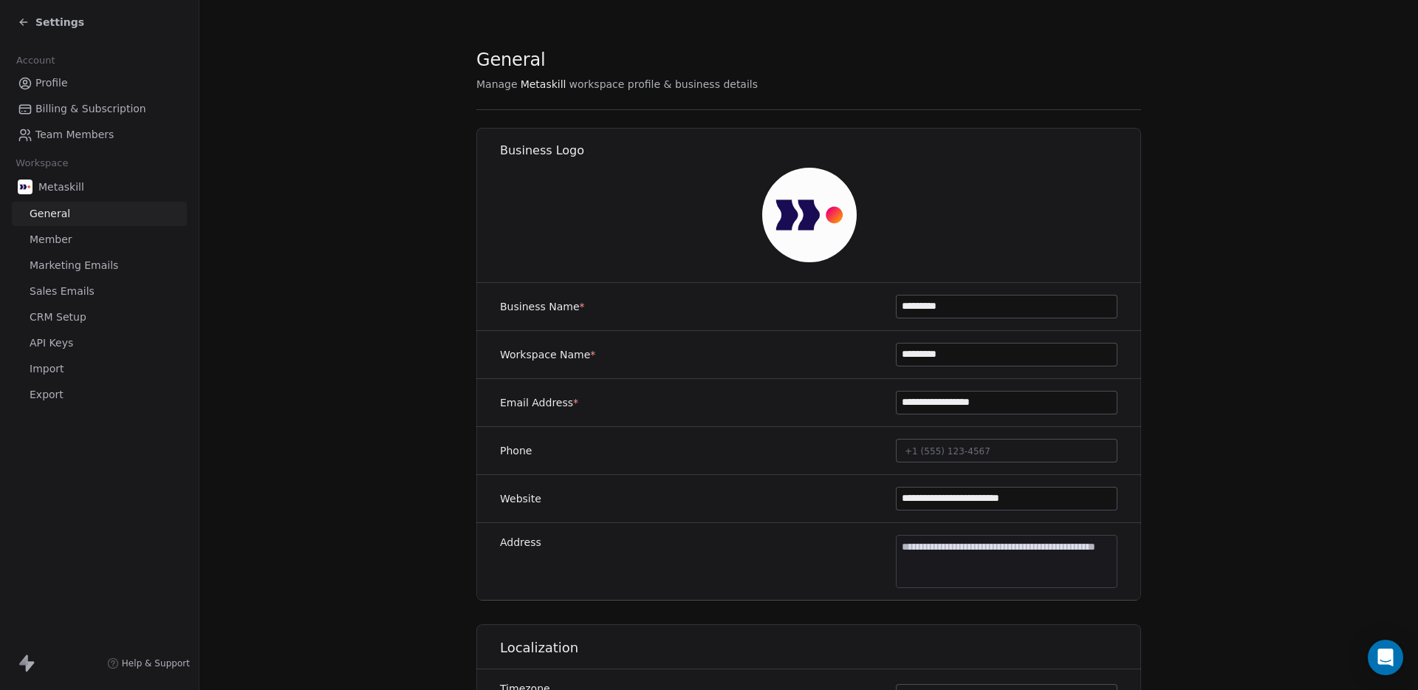
click at [50, 244] on span "Member" at bounding box center [51, 240] width 43 height 16
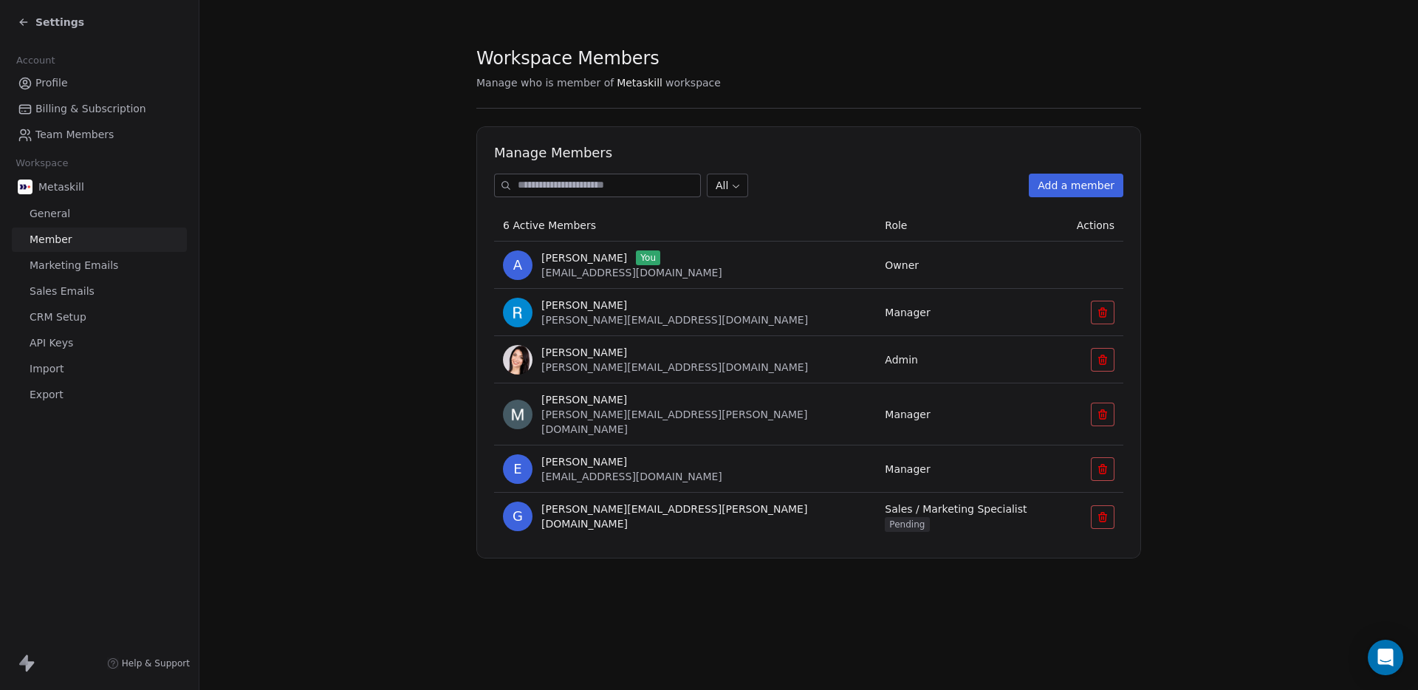
click at [55, 268] on span "Marketing Emails" at bounding box center [74, 266] width 89 height 16
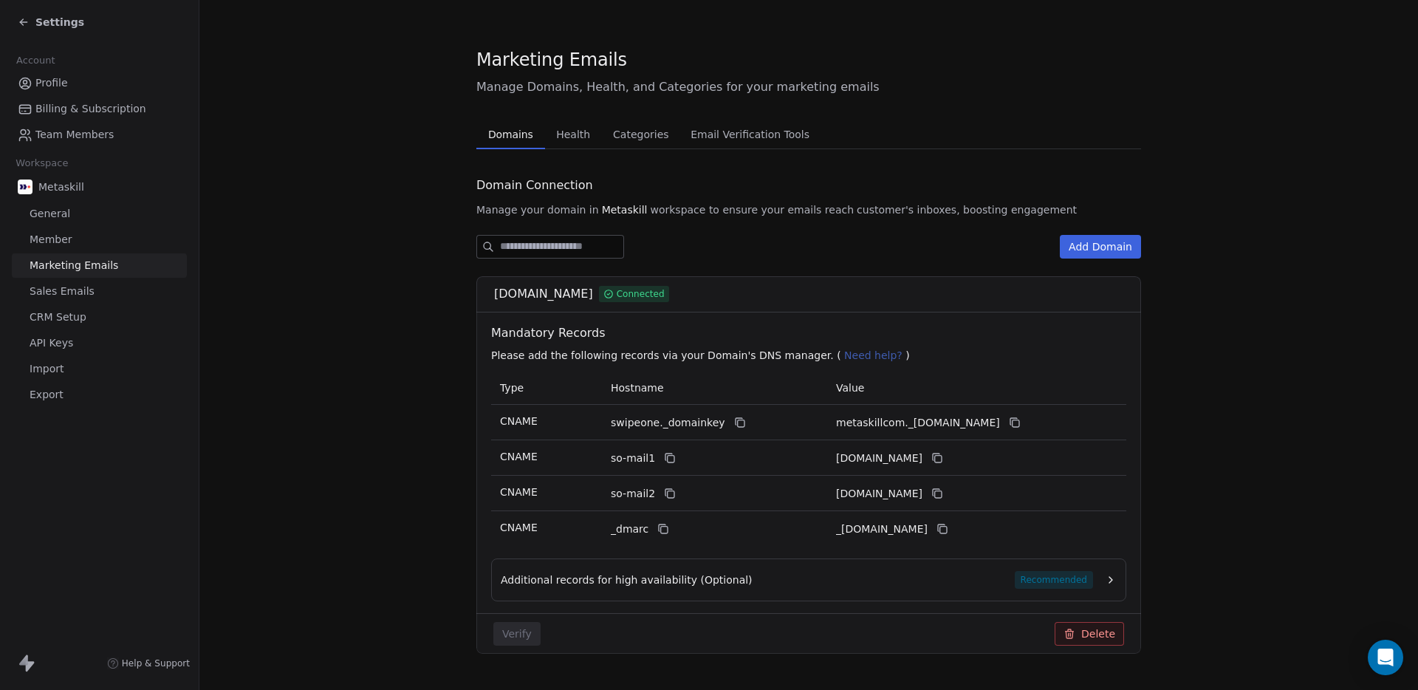
click at [19, 26] on icon at bounding box center [24, 22] width 12 height 12
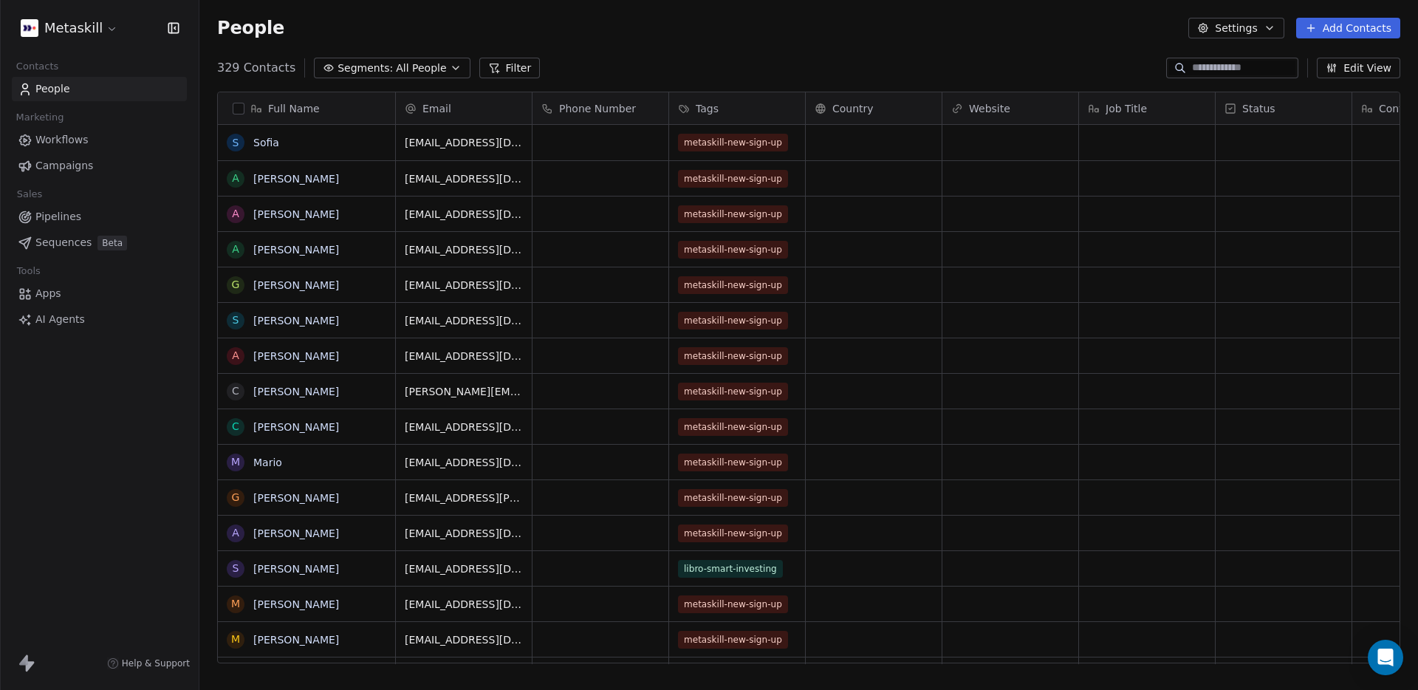
scroll to position [607, 1219]
click at [77, 144] on span "Workflows" at bounding box center [61, 140] width 53 height 16
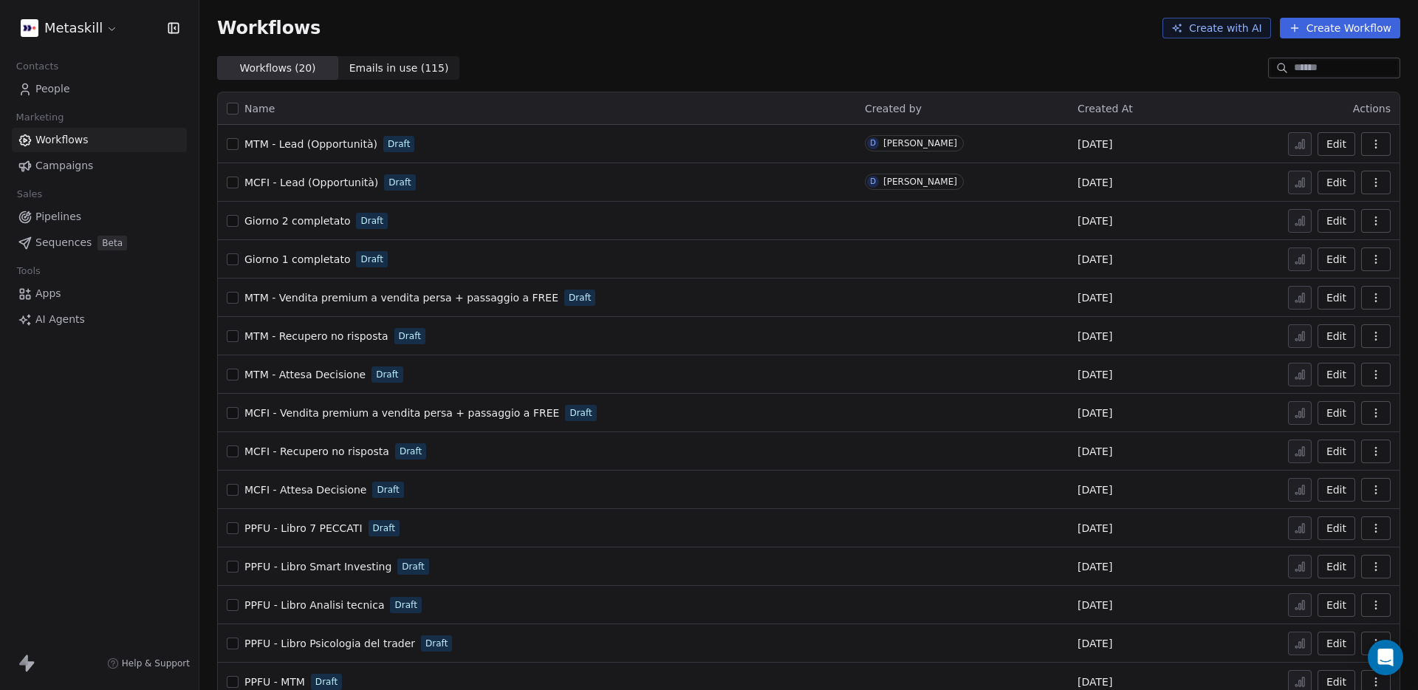
click at [49, 321] on span "AI Agents" at bounding box center [59, 320] width 49 height 16
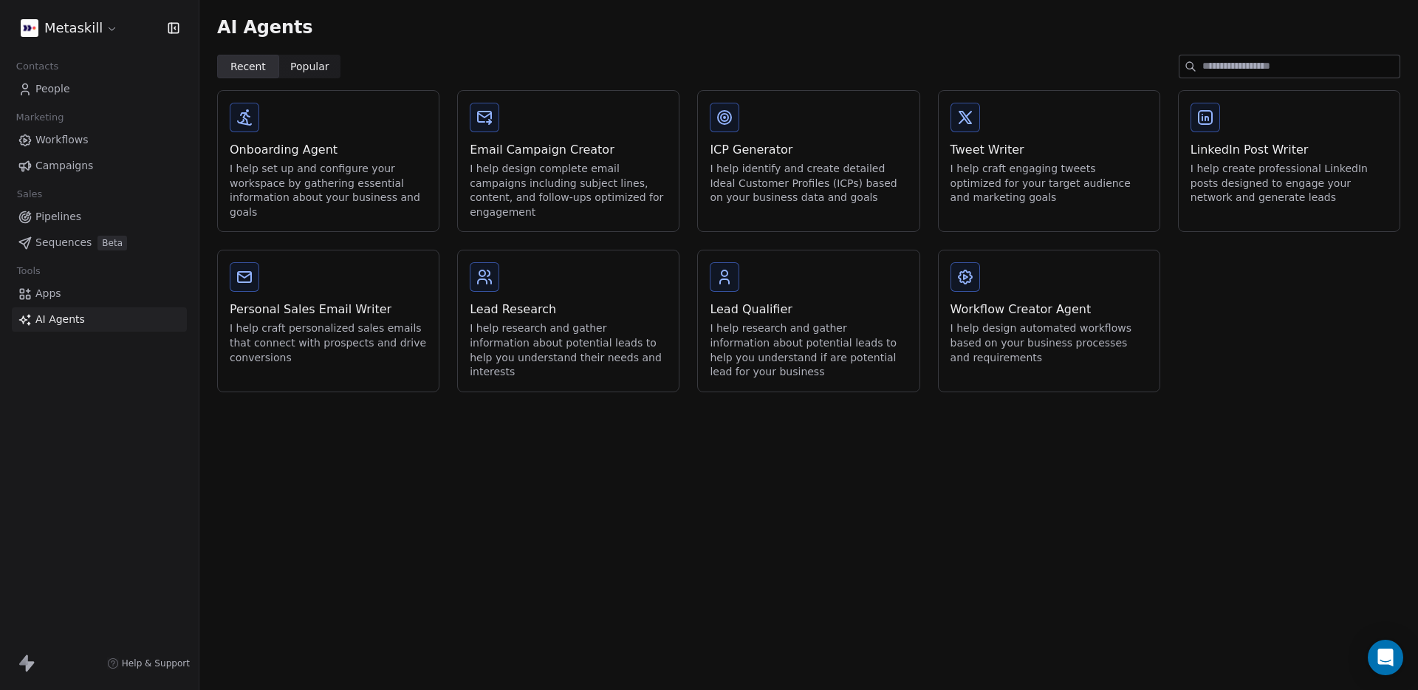
click at [315, 321] on div "Personal Sales Email Writer I help craft personalized sales emails that connect…" at bounding box center [328, 333] width 197 height 64
click at [567, 157] on div "Ai agents Set Up AI Agents & Knowledge This will build knowledge for agents to …" at bounding box center [709, 345] width 1418 height 690
click at [308, 62] on span "Popular" at bounding box center [309, 67] width 39 height 16
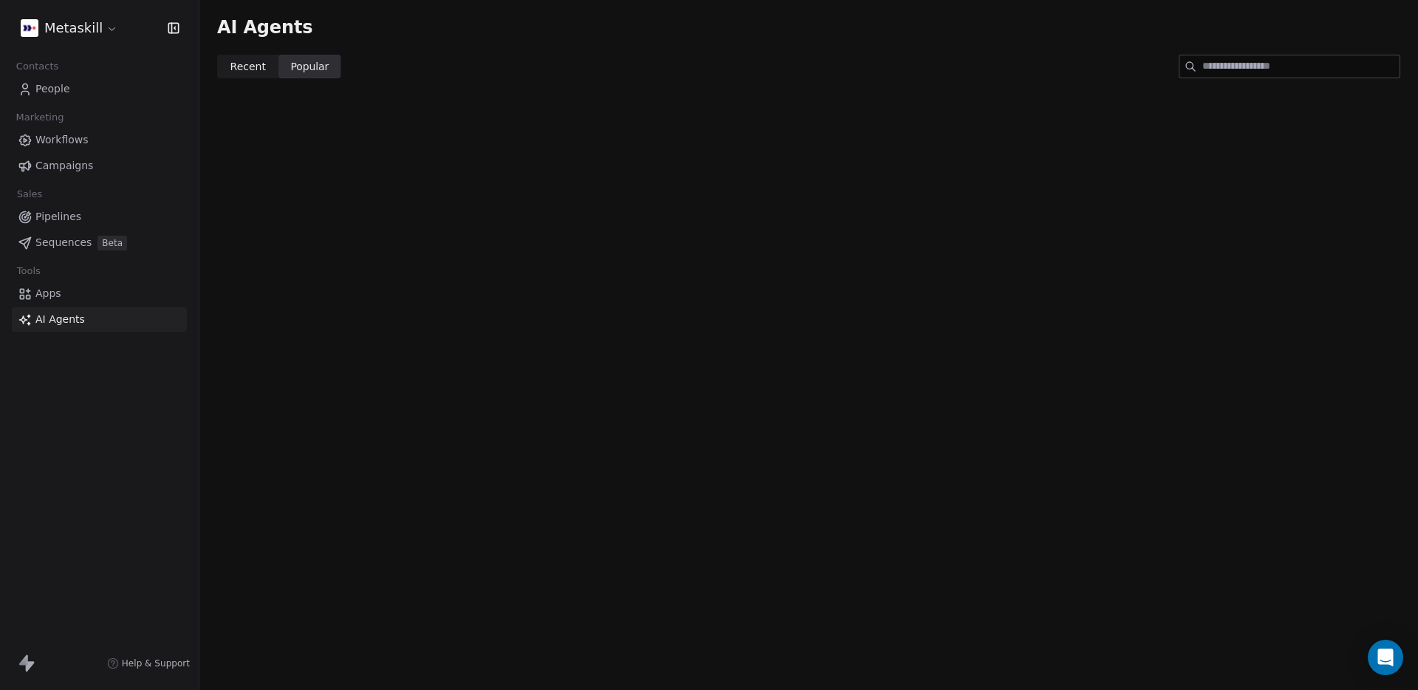
click at [246, 69] on span "Recent" at bounding box center [248, 67] width 35 height 16
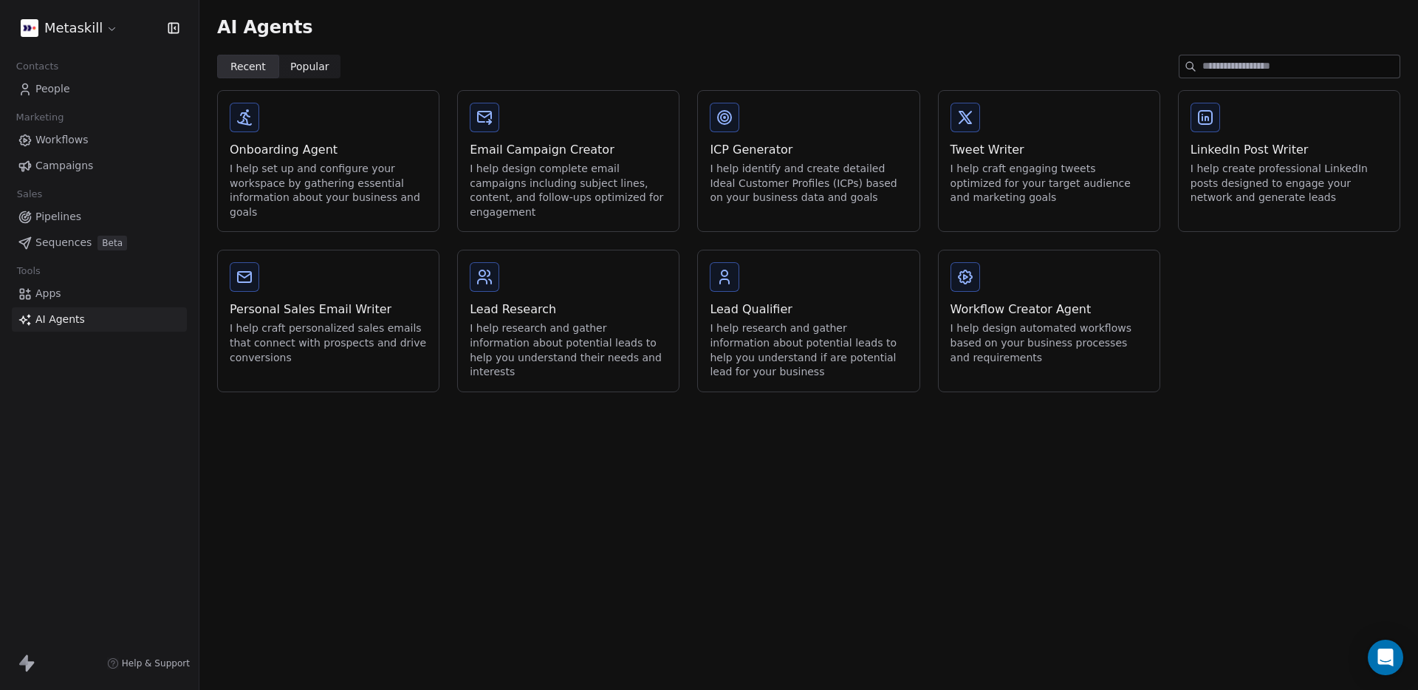
click at [57, 291] on span "Apps" at bounding box center [48, 294] width 26 height 16
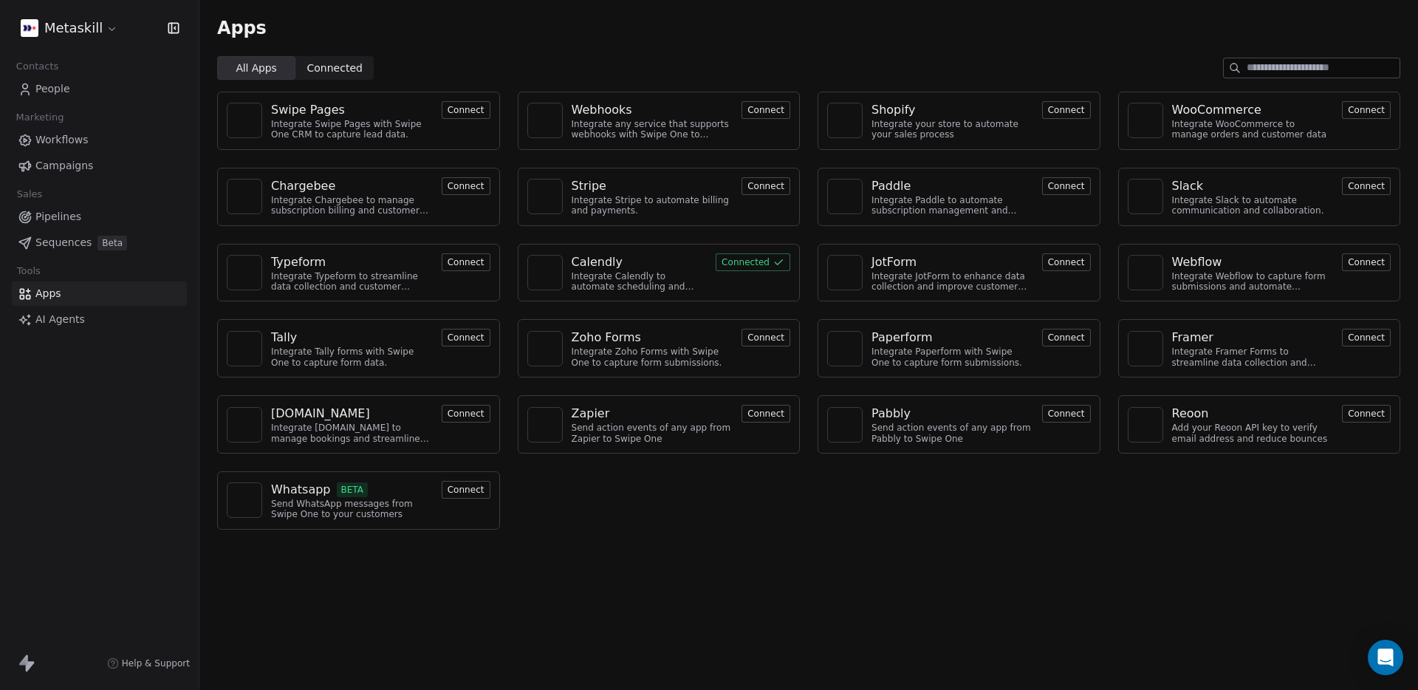
click at [350, 70] on span "Connected" at bounding box center [334, 69] width 55 height 16
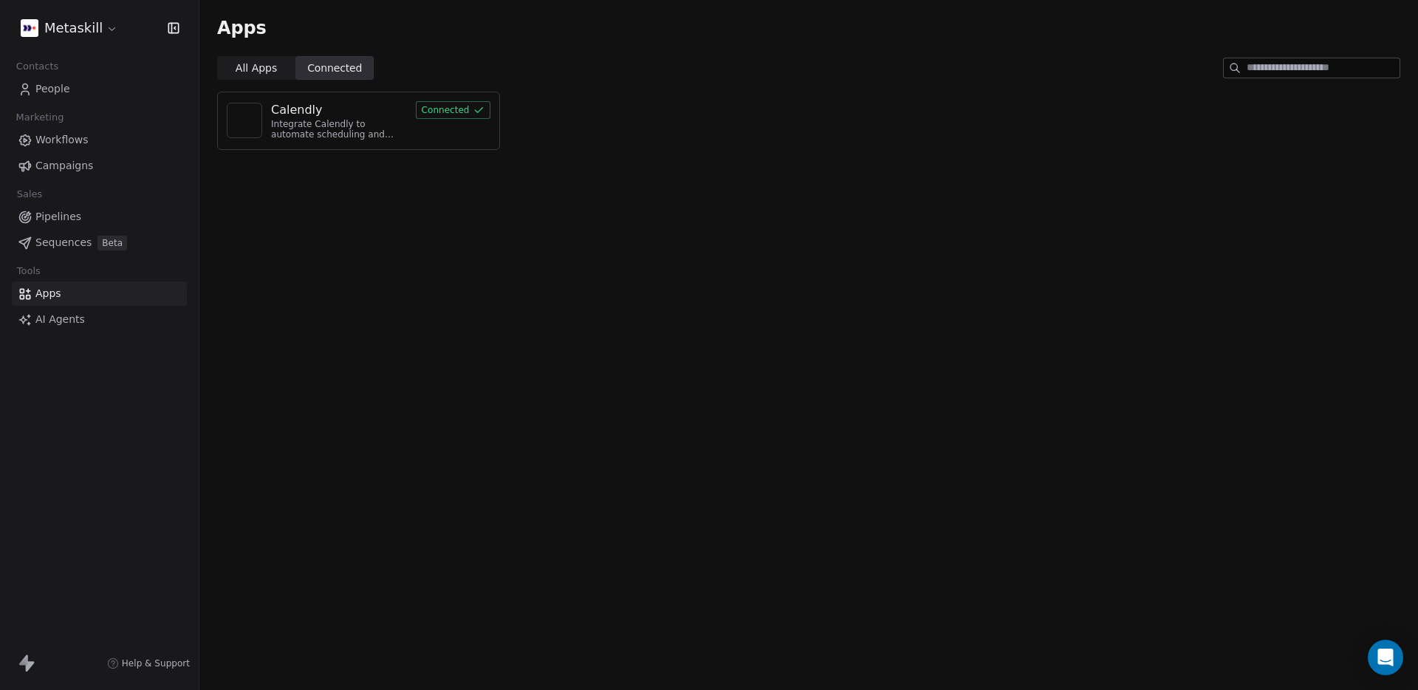
click at [256, 67] on span "All Apps" at bounding box center [256, 69] width 41 height 16
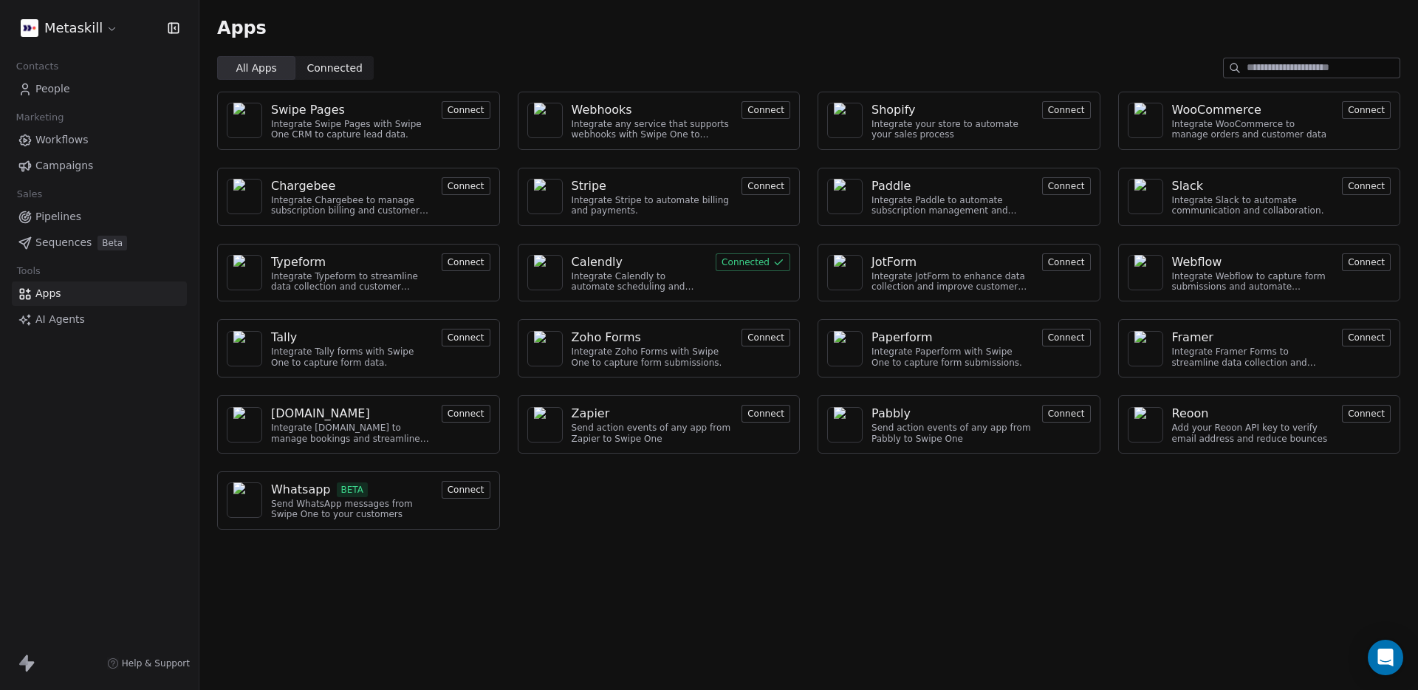
click at [55, 243] on span "Sequences" at bounding box center [63, 243] width 56 height 16
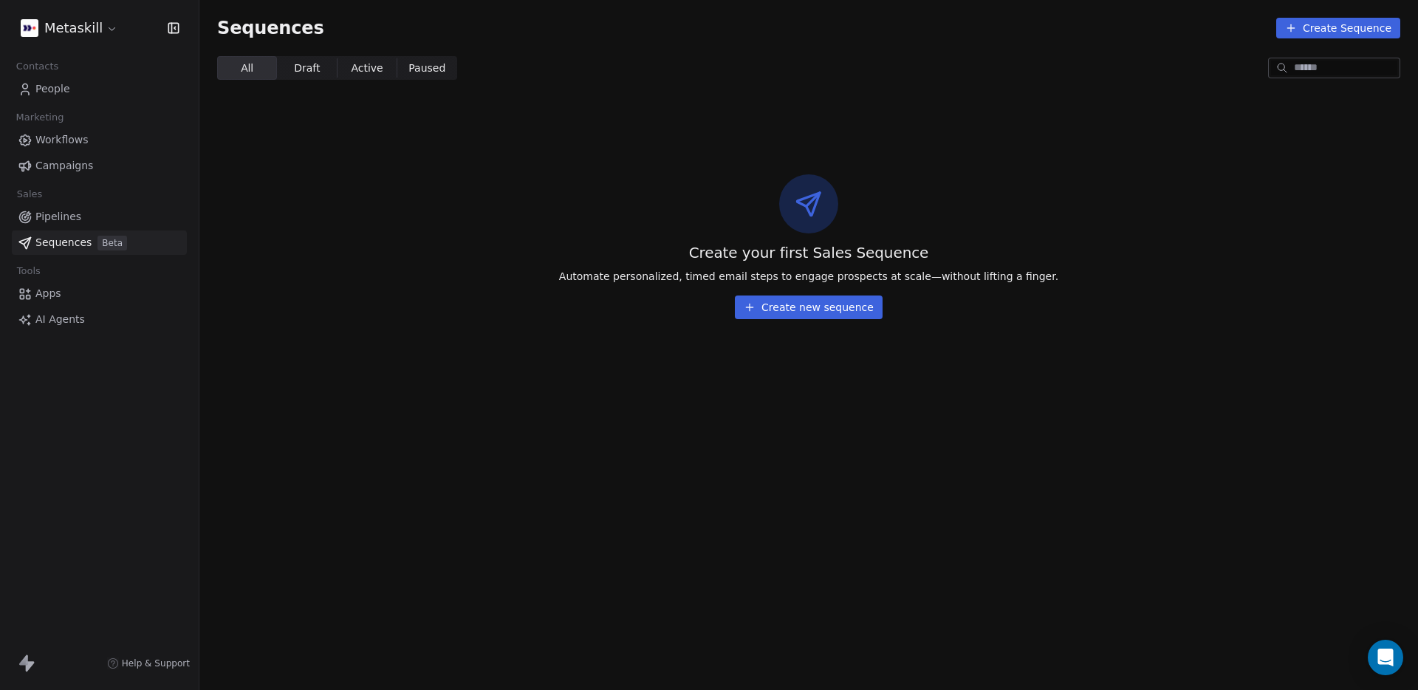
click at [60, 137] on span "Workflows" at bounding box center [61, 140] width 53 height 16
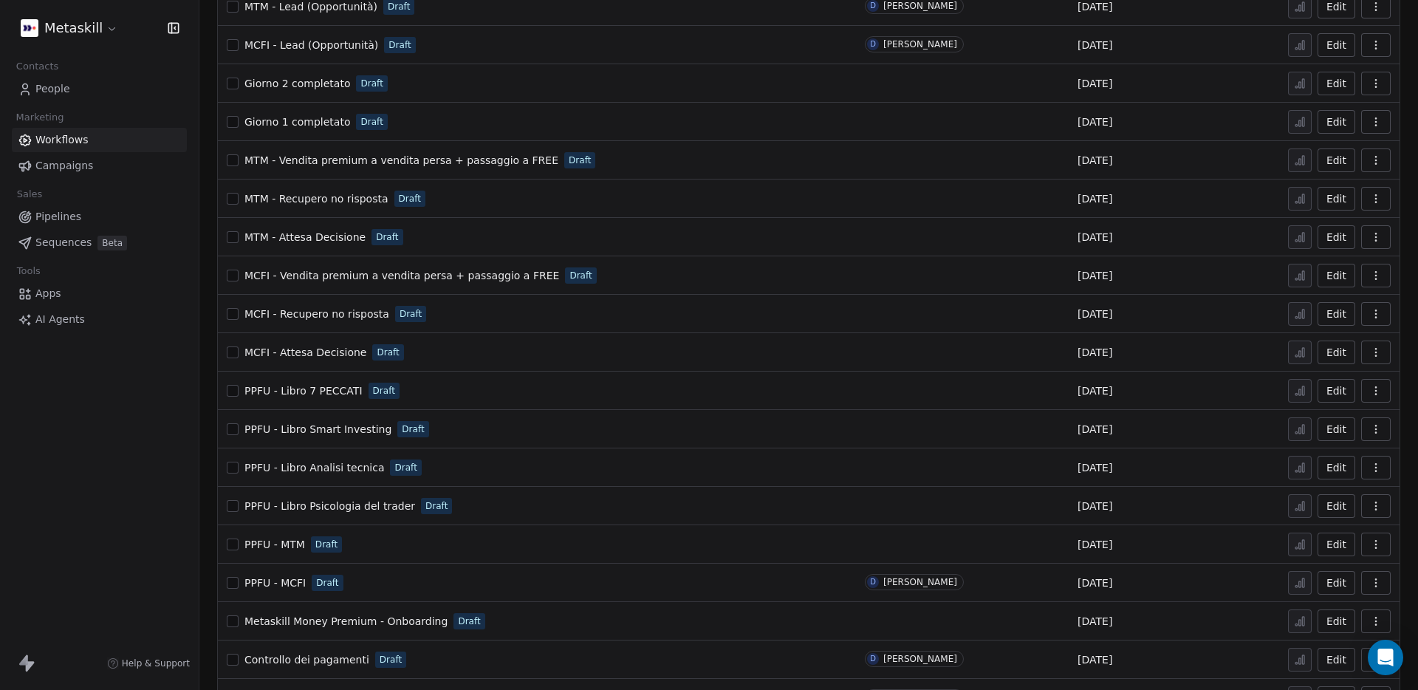
scroll to position [216, 0]
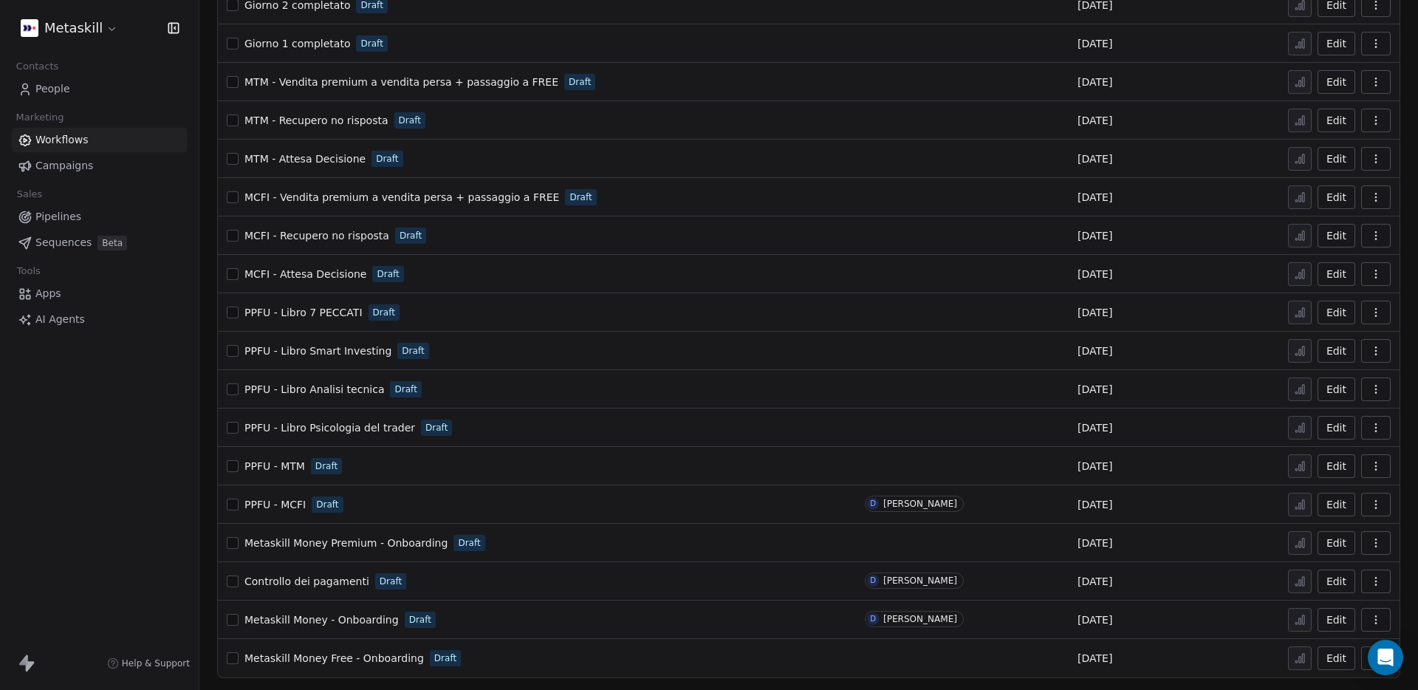
click at [357, 622] on span "Metaskill Money - Onboarding" at bounding box center [322, 620] width 154 height 12
click at [366, 658] on span "Metaskill Money Free - Onboarding" at bounding box center [335, 658] width 180 height 12
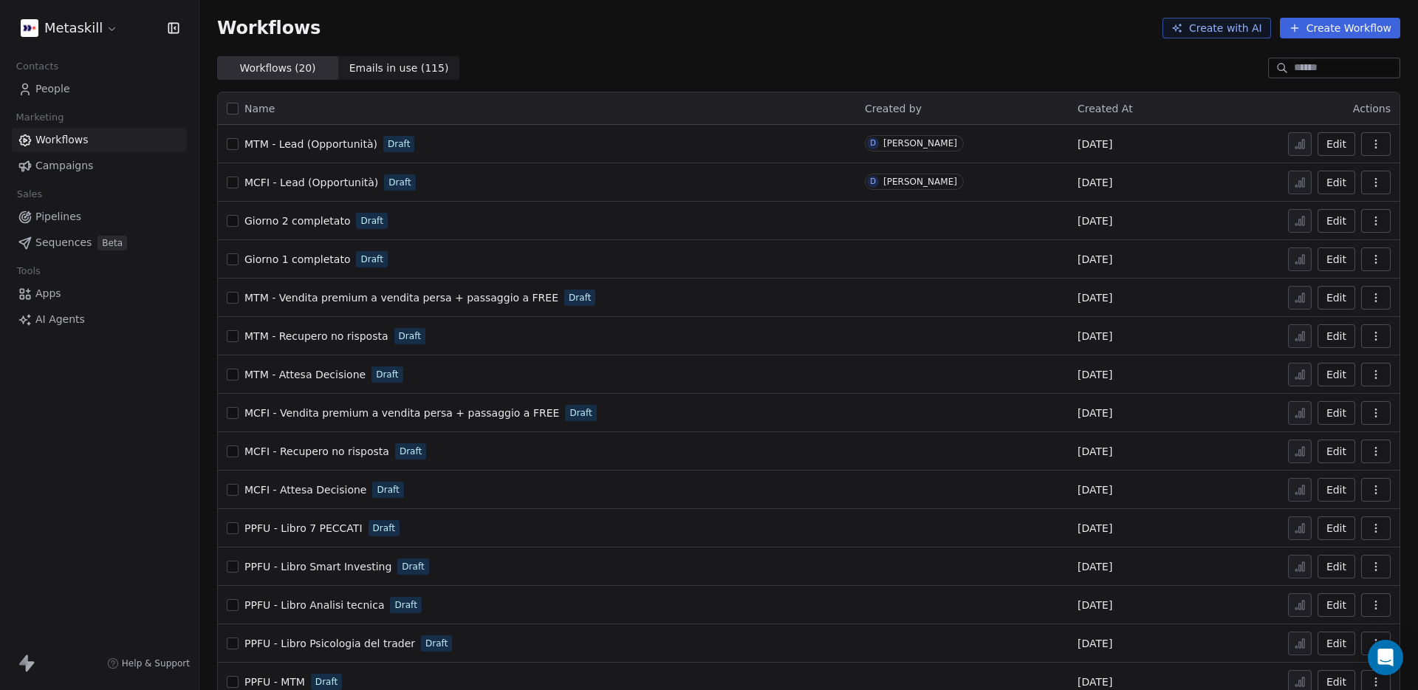
click at [42, 168] on span "Campaigns" at bounding box center [64, 166] width 58 height 16
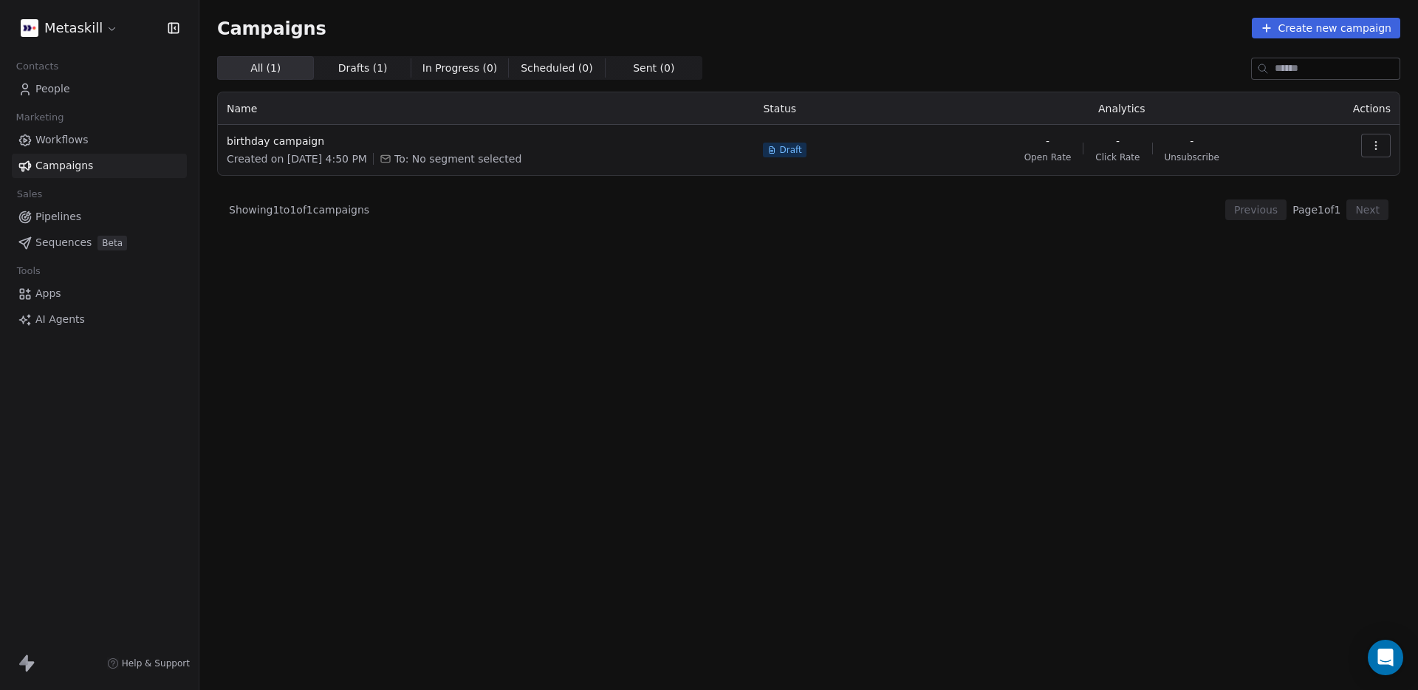
click at [82, 26] on html "Metaskill Contacts People Marketing Workflows Campaigns Sales Pipelines Sequenc…" at bounding box center [709, 345] width 1418 height 690
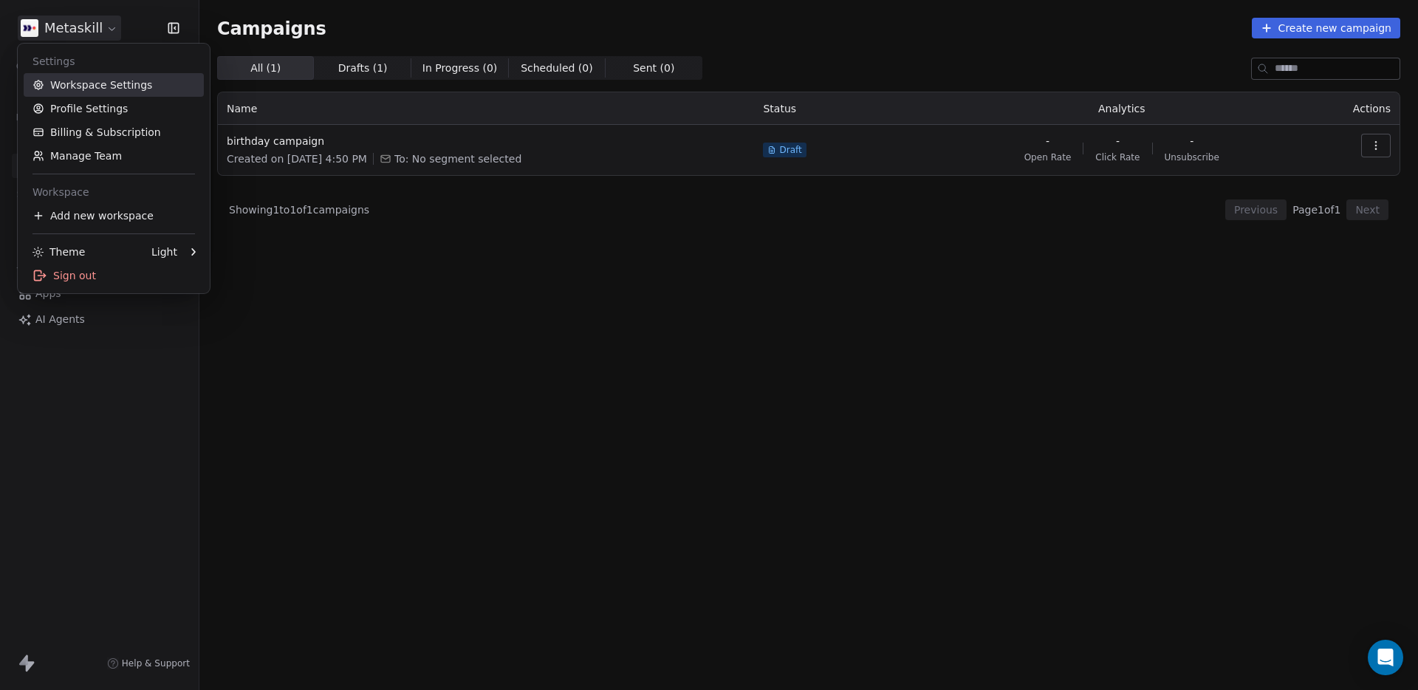
click at [86, 83] on link "Workspace Settings" at bounding box center [114, 85] width 180 height 24
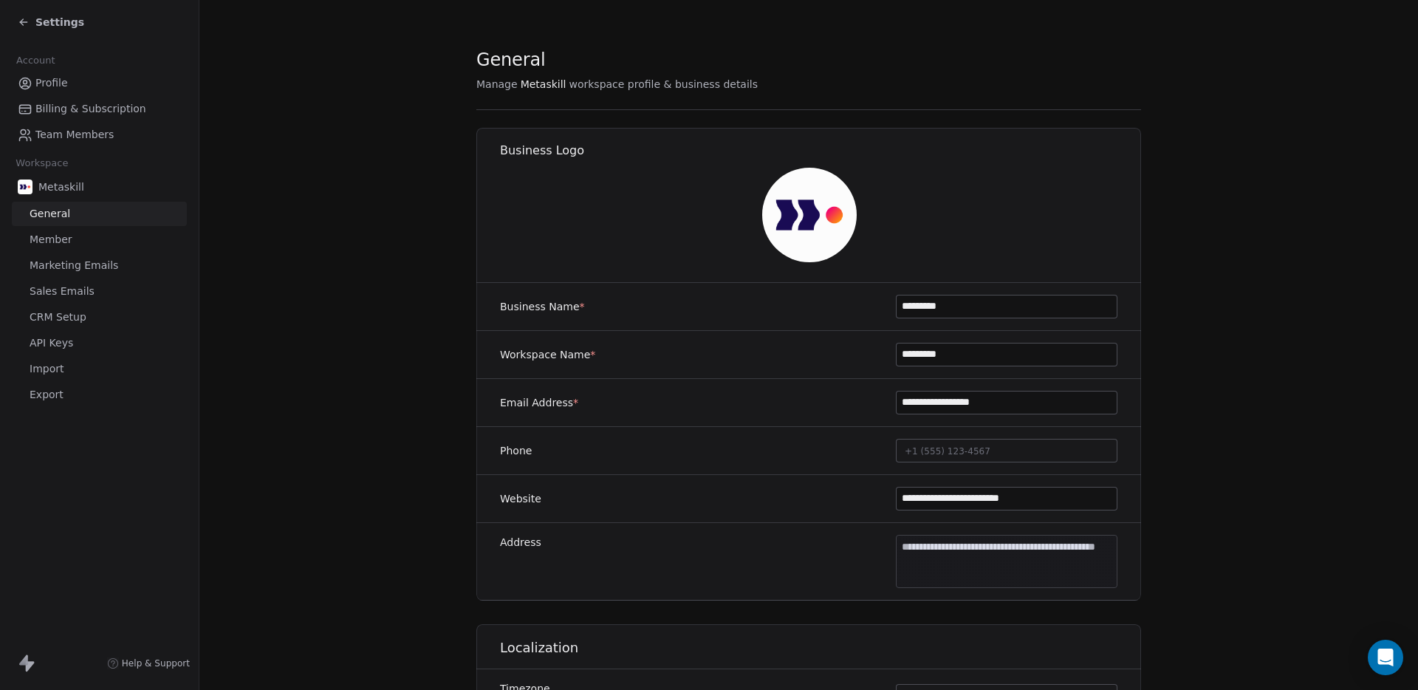
click at [62, 262] on span "Marketing Emails" at bounding box center [74, 266] width 89 height 16
